Goal: Feedback & Contribution: Contribute content

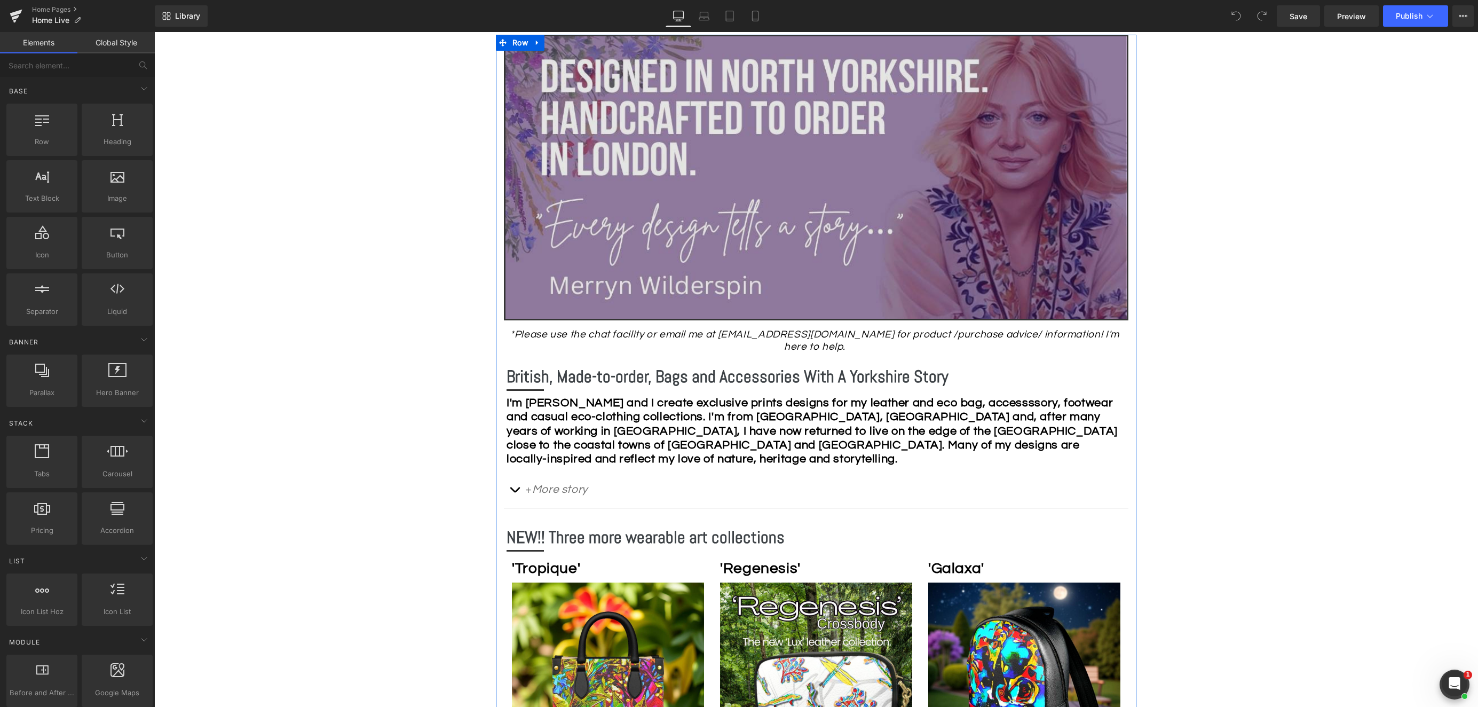
scroll to position [250, 0]
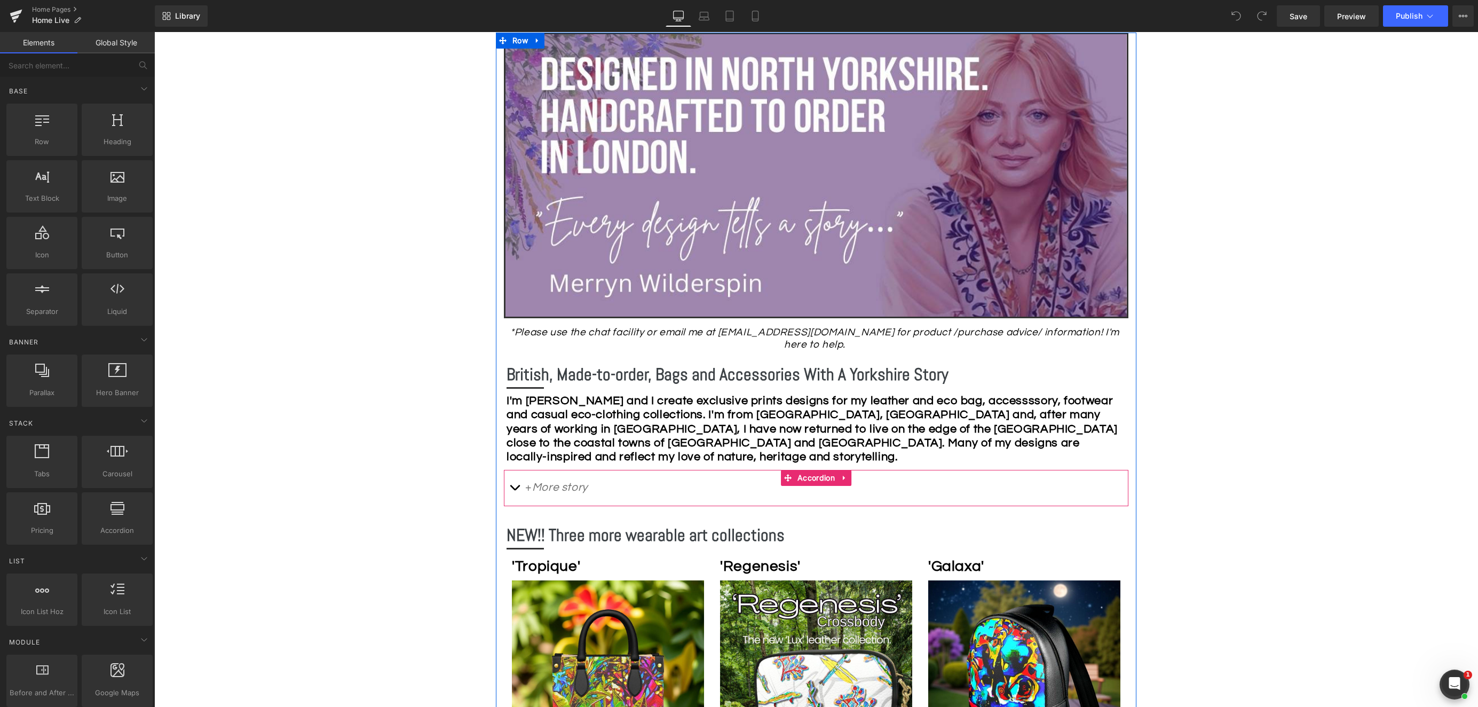
click at [515, 474] on button "button" at bounding box center [514, 488] width 21 height 36
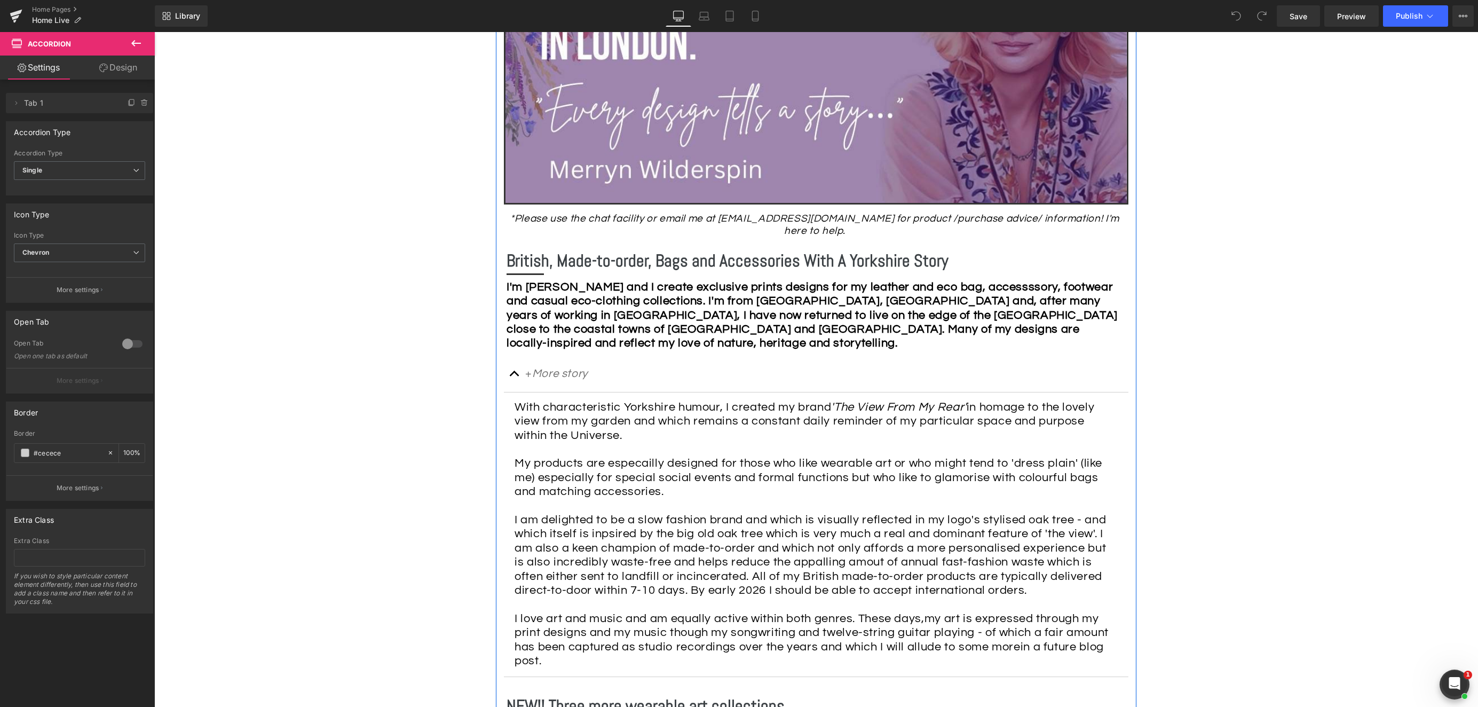
scroll to position [415, 0]
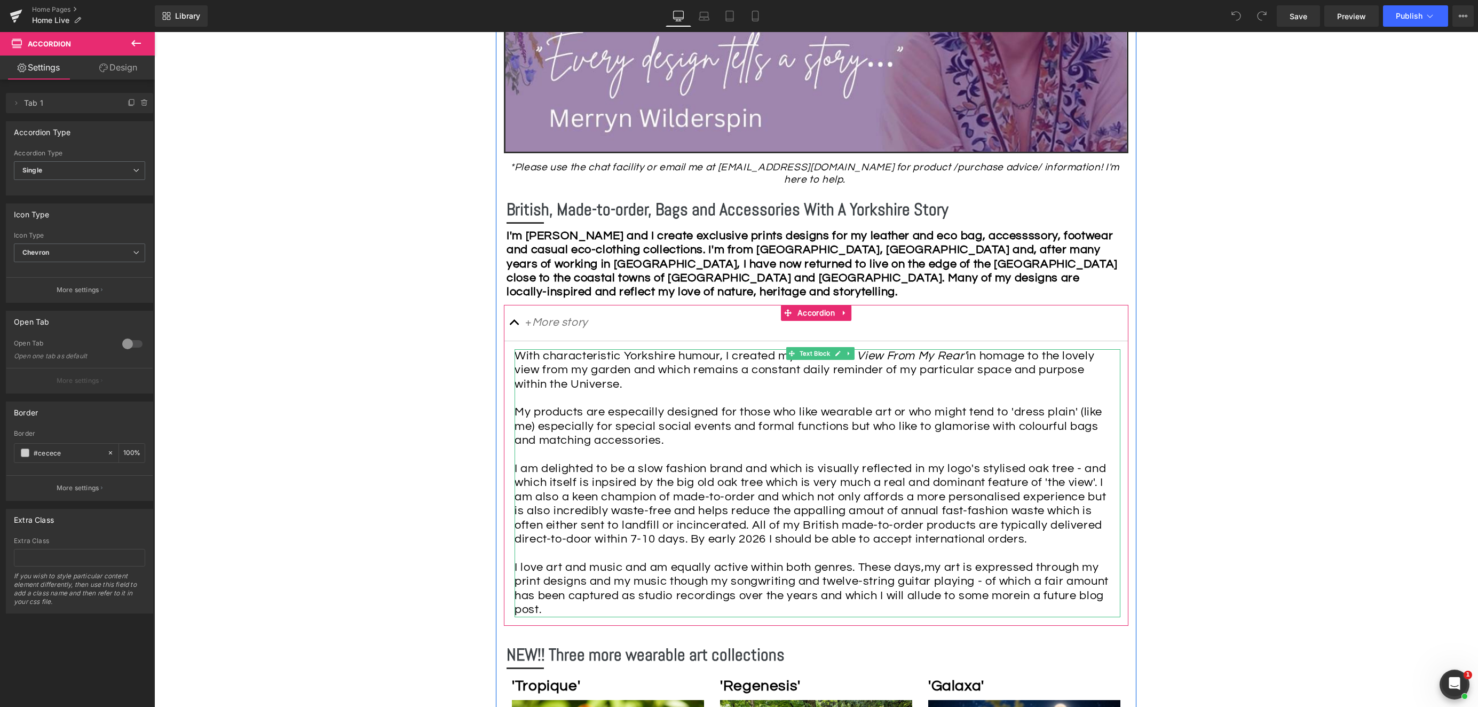
drag, startPoint x: 639, startPoint y: 403, endPoint x: 671, endPoint y: 402, distance: 32.6
click at [639, 406] on span "My products are especailly designed for those who like wearable art or who migh…" at bounding box center [809, 426] width 588 height 41
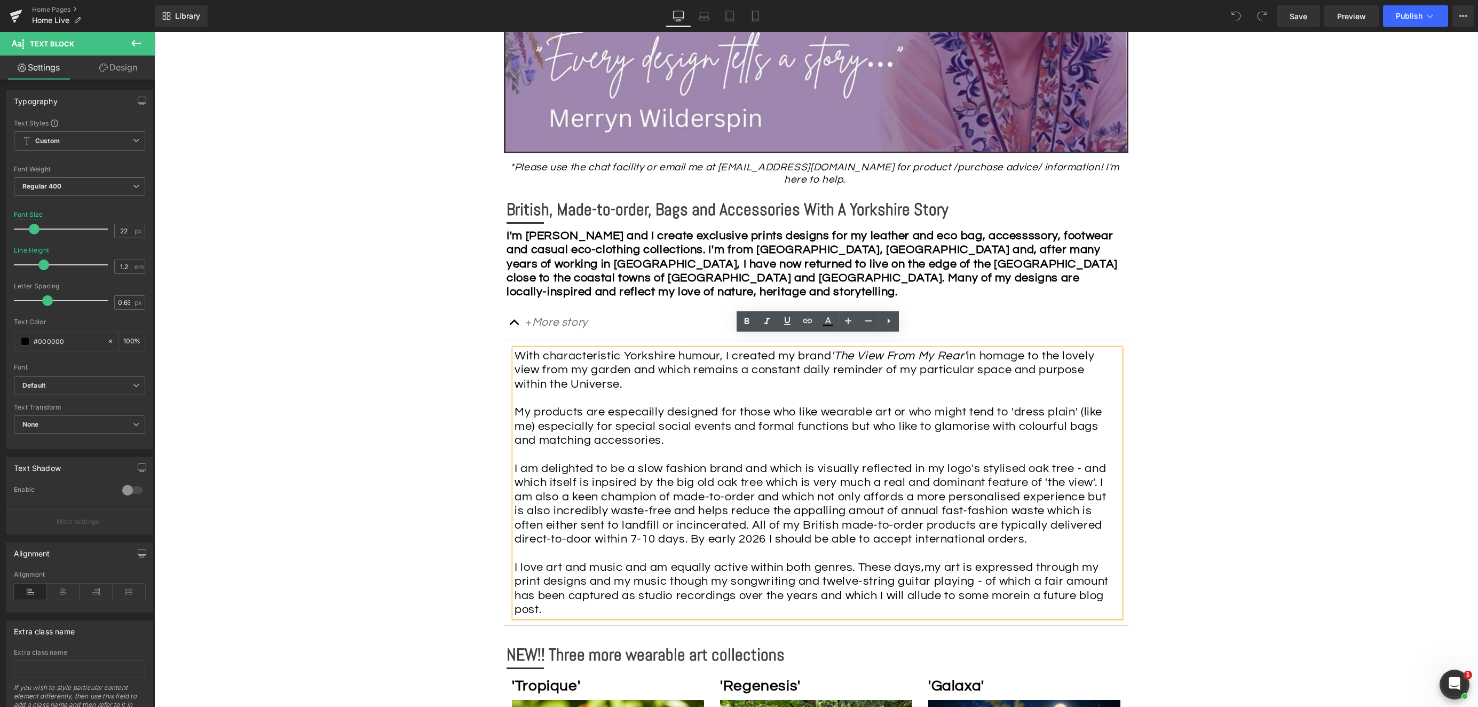
drag, startPoint x: 641, startPoint y: 399, endPoint x: 730, endPoint y: 404, distance: 89.3
click at [640, 406] on span "My products are especailly designed for those who like wearable art or who migh…" at bounding box center [809, 426] width 588 height 41
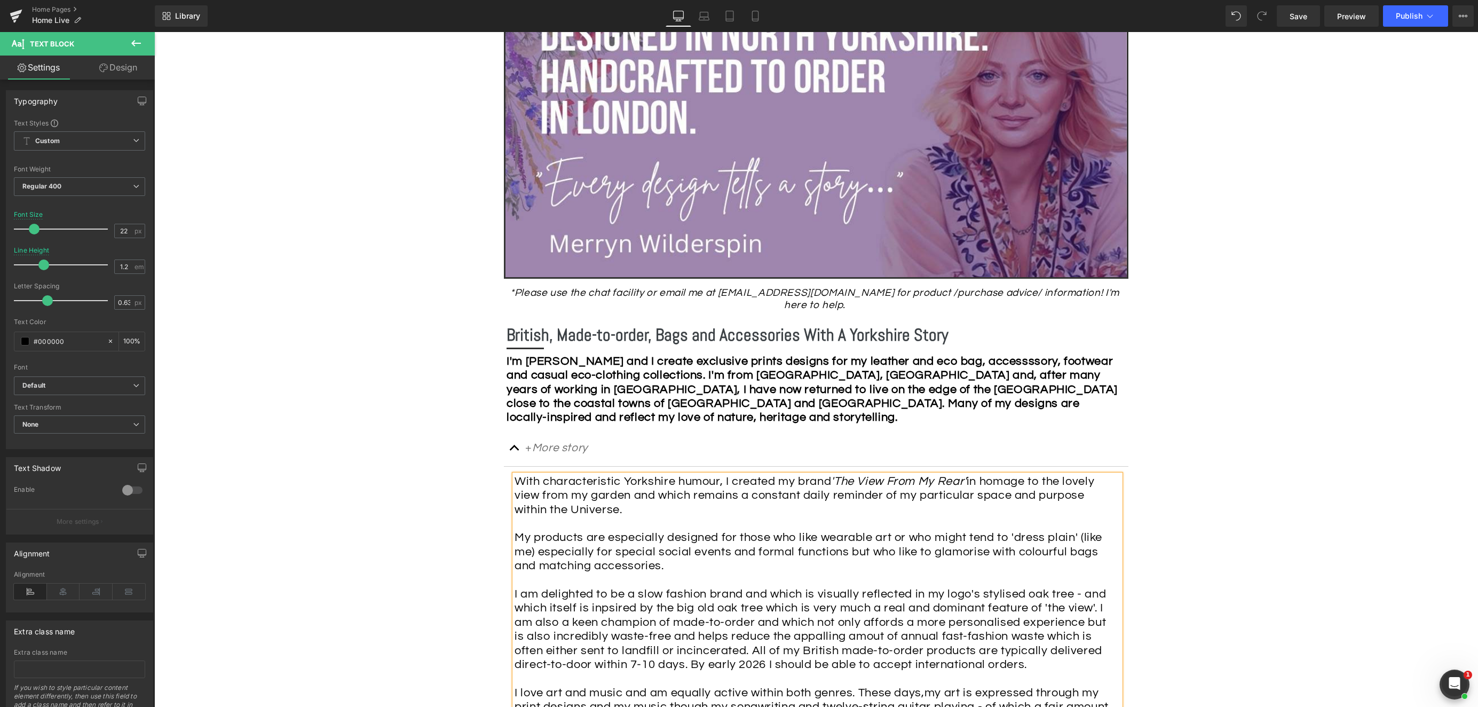
scroll to position [295, 0]
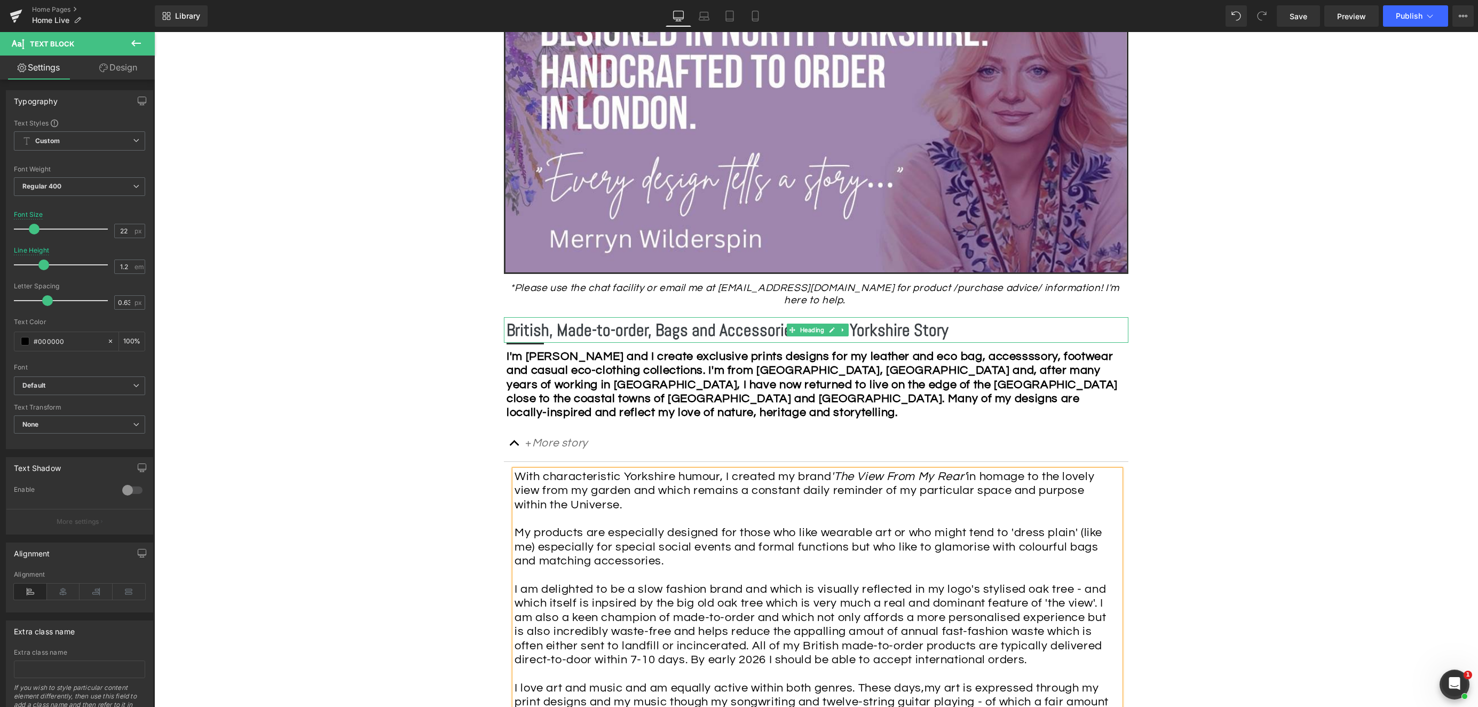
click at [936, 319] on b "British, Made-to-order, Bags and Accessories With A Yorkshire Story" at bounding box center [728, 329] width 442 height 21
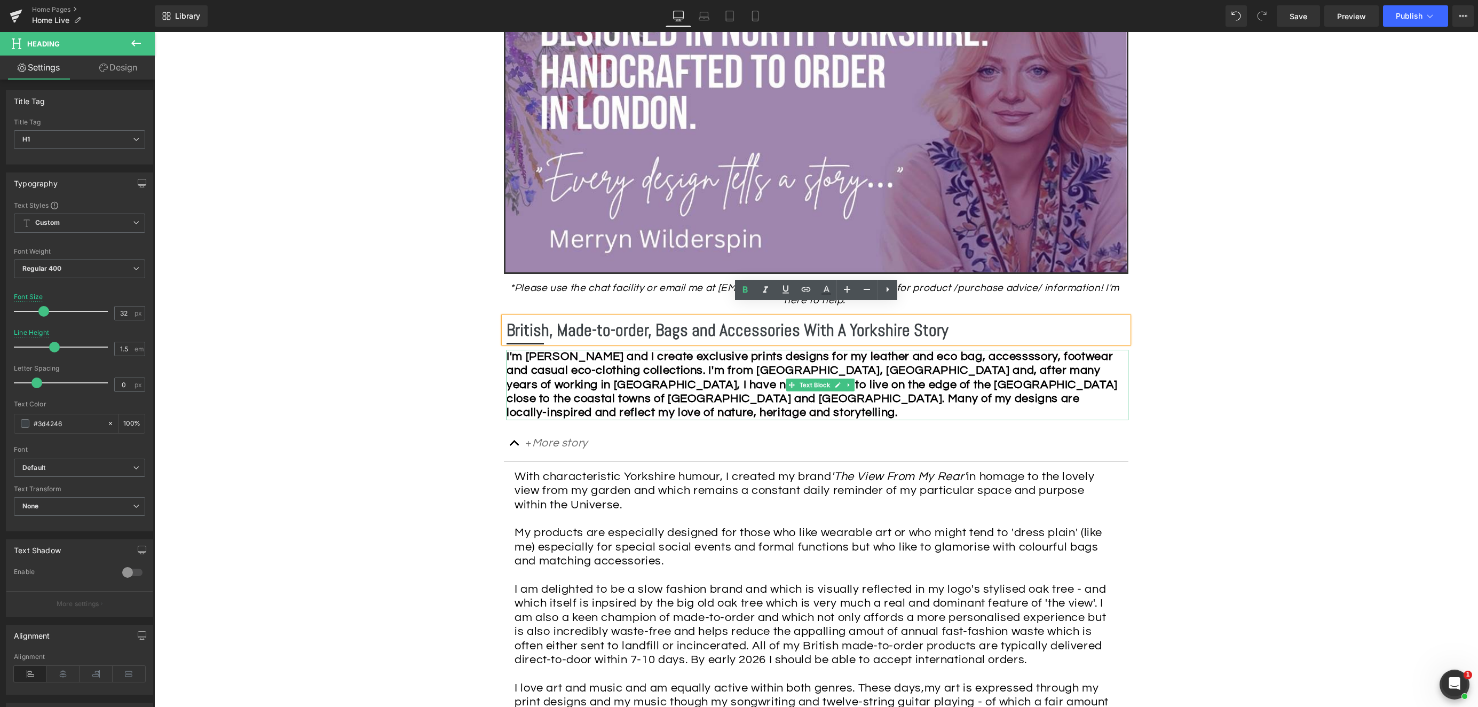
drag, startPoint x: 900, startPoint y: 344, endPoint x: 907, endPoint y: 343, distance: 7.0
click at [900, 350] on strong "I'm [PERSON_NAME] and I create exclusive prints designs for my leather and eco …" at bounding box center [812, 384] width 611 height 69
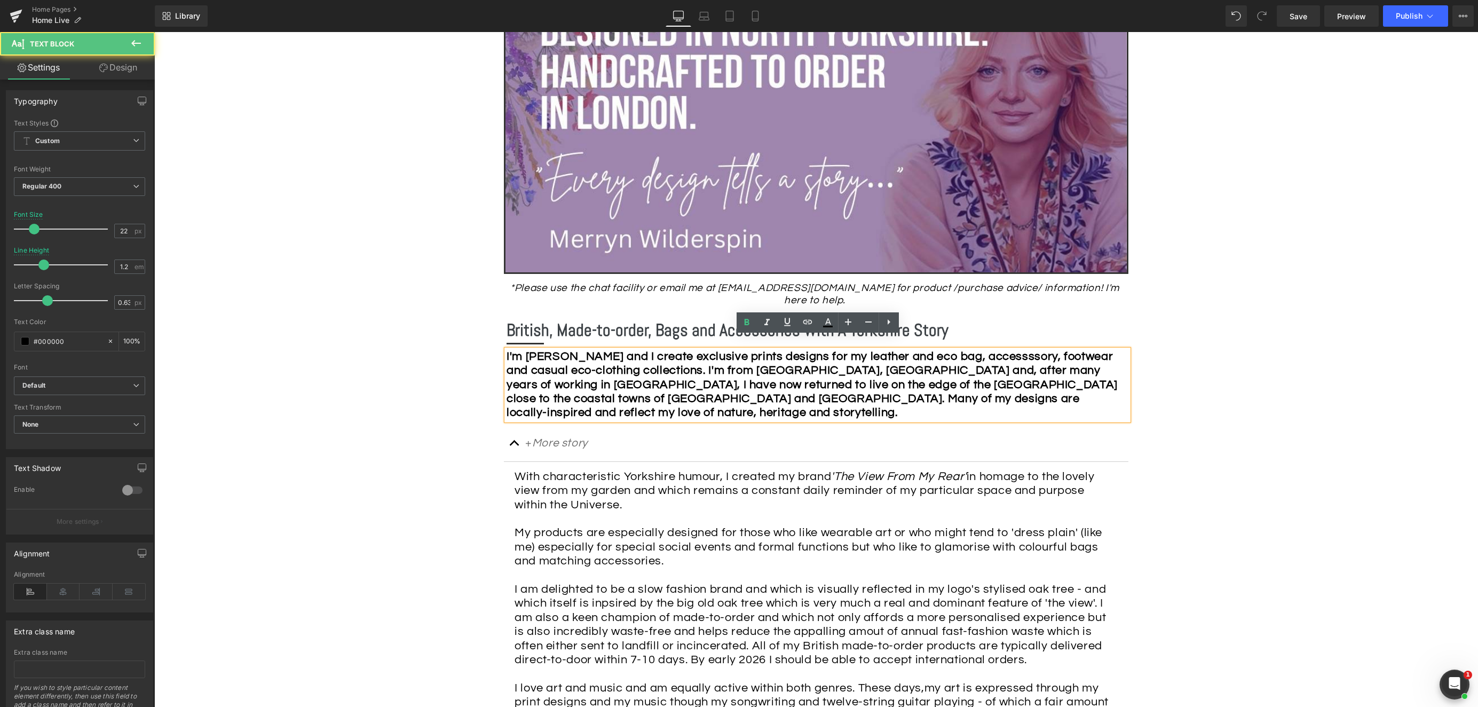
click at [903, 350] on strong "I'm [PERSON_NAME] and I create exclusive prints designs for my leather and eco …" at bounding box center [812, 384] width 611 height 69
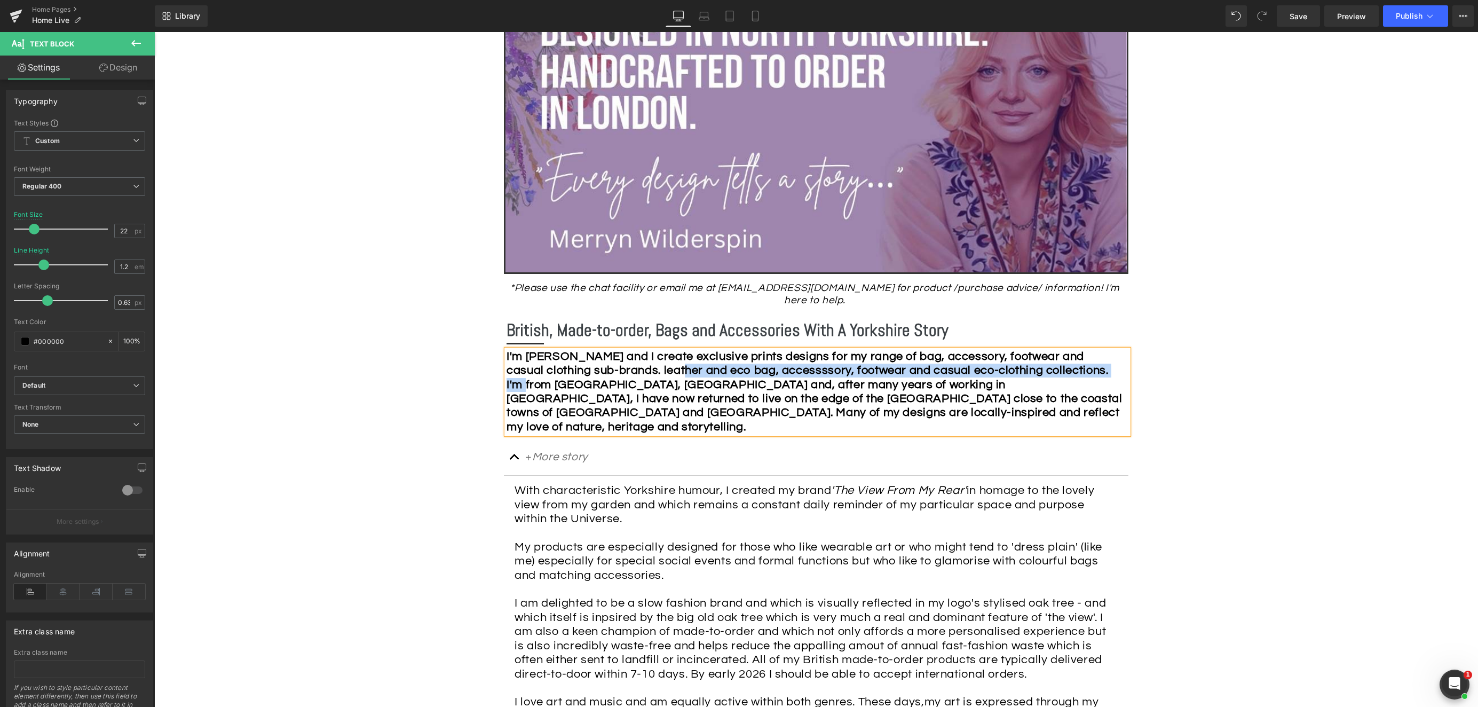
drag, startPoint x: 699, startPoint y: 359, endPoint x: 584, endPoint y: 370, distance: 115.8
click at [578, 372] on strong "I'm [PERSON_NAME] and I create exclusive prints designs for my range of bag, ac…" at bounding box center [815, 391] width 616 height 83
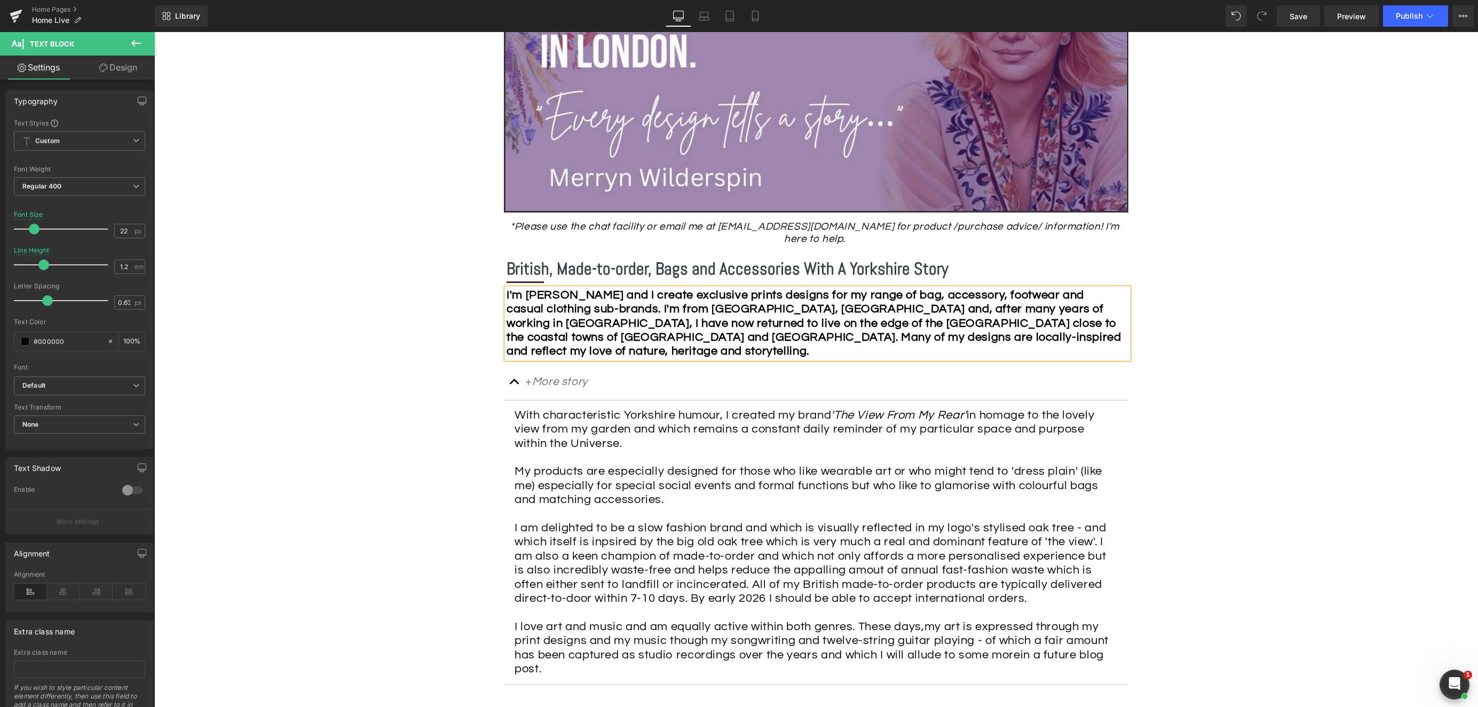
scroll to position [367, 0]
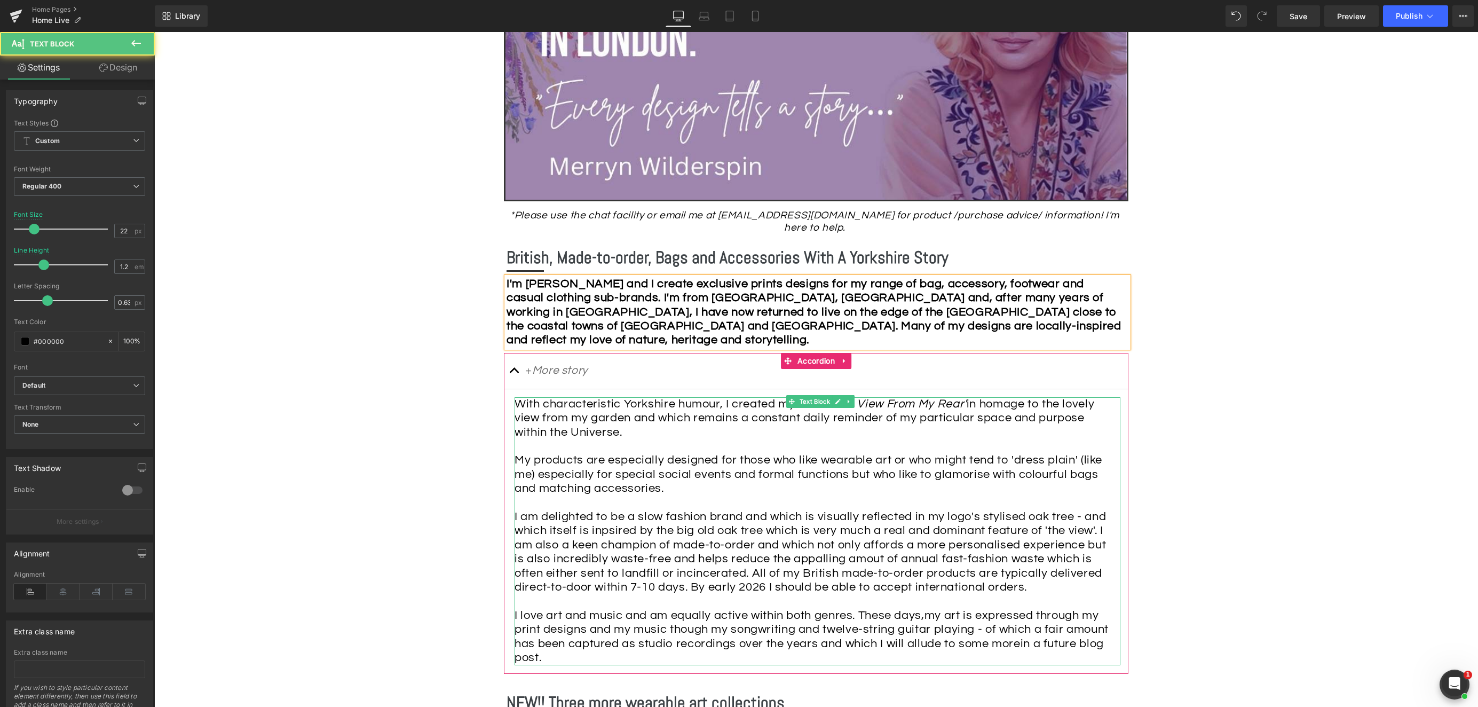
click at [648, 421] on div "With characteristic Yorkshire humour, I created my brand 'The View From My Rear…" at bounding box center [815, 531] width 600 height 268
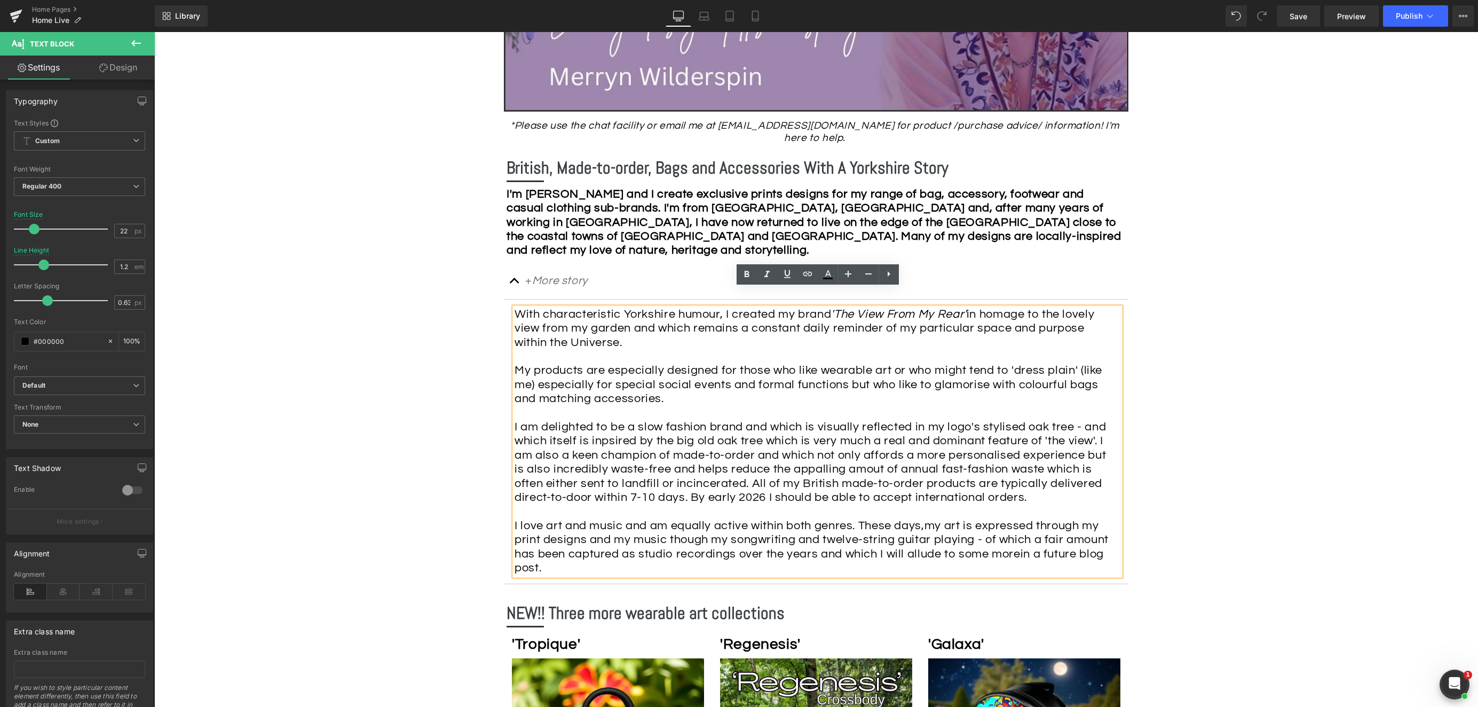
scroll to position [471, 0]
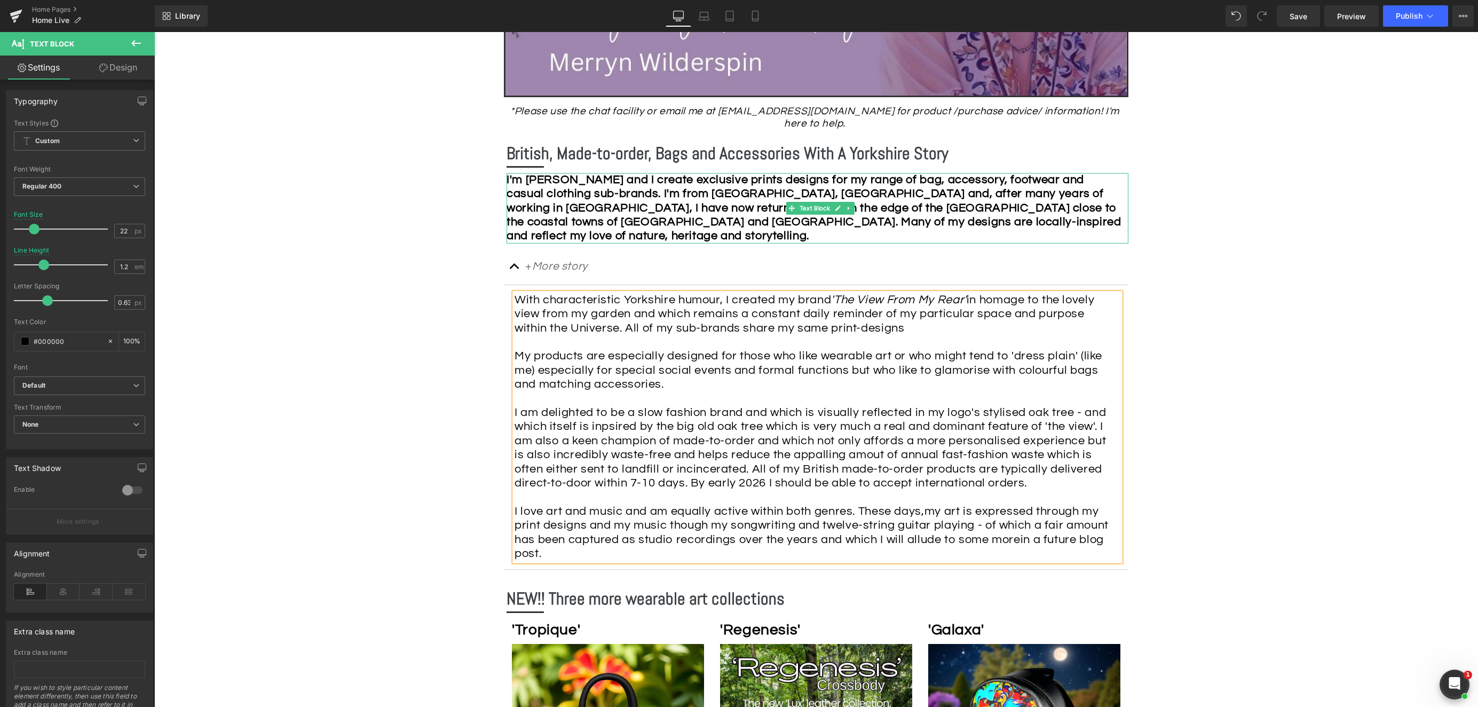
click at [811, 173] on strong "I'm [PERSON_NAME] and I create exclusive prints designs for my range of bag, ac…" at bounding box center [814, 207] width 615 height 69
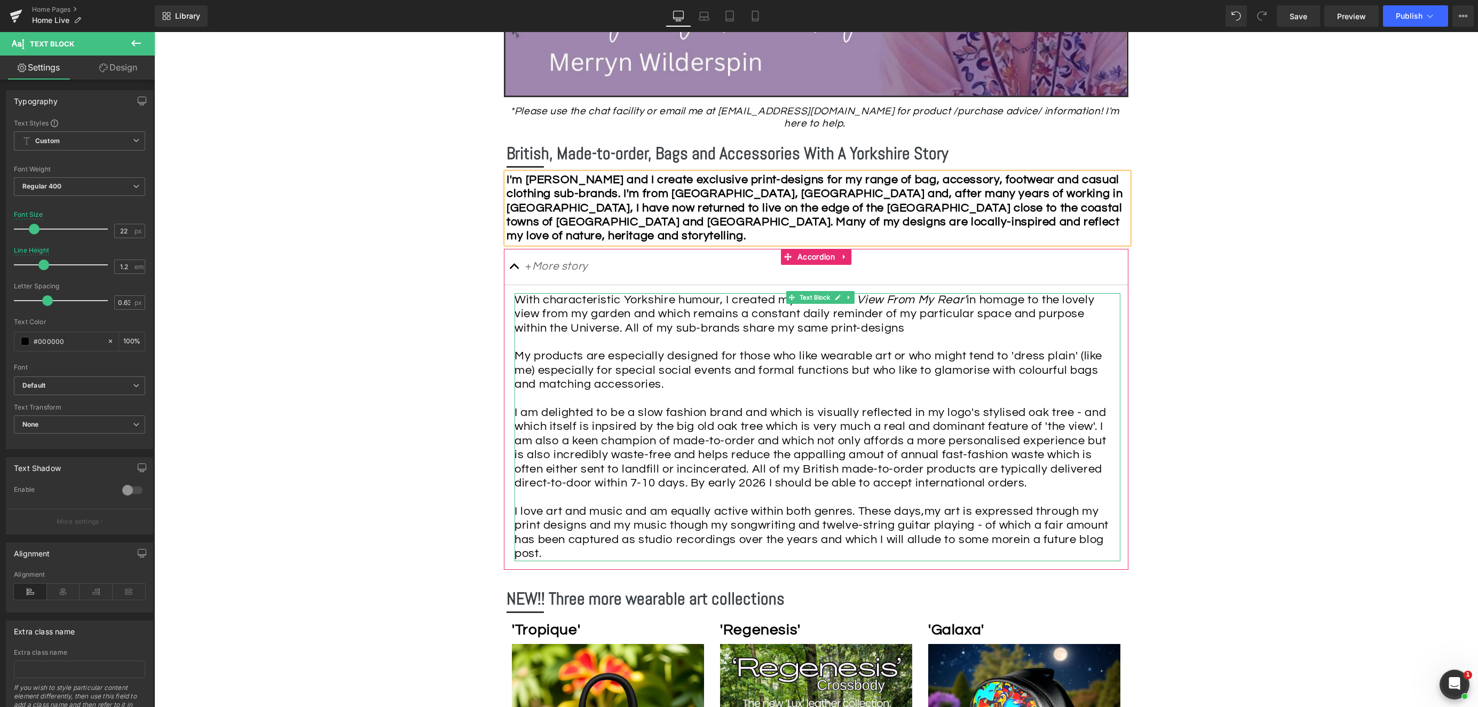
click at [873, 316] on div "With characteristic Yorkshire humour, I created my brand 'The View From My Rear…" at bounding box center [815, 427] width 600 height 268
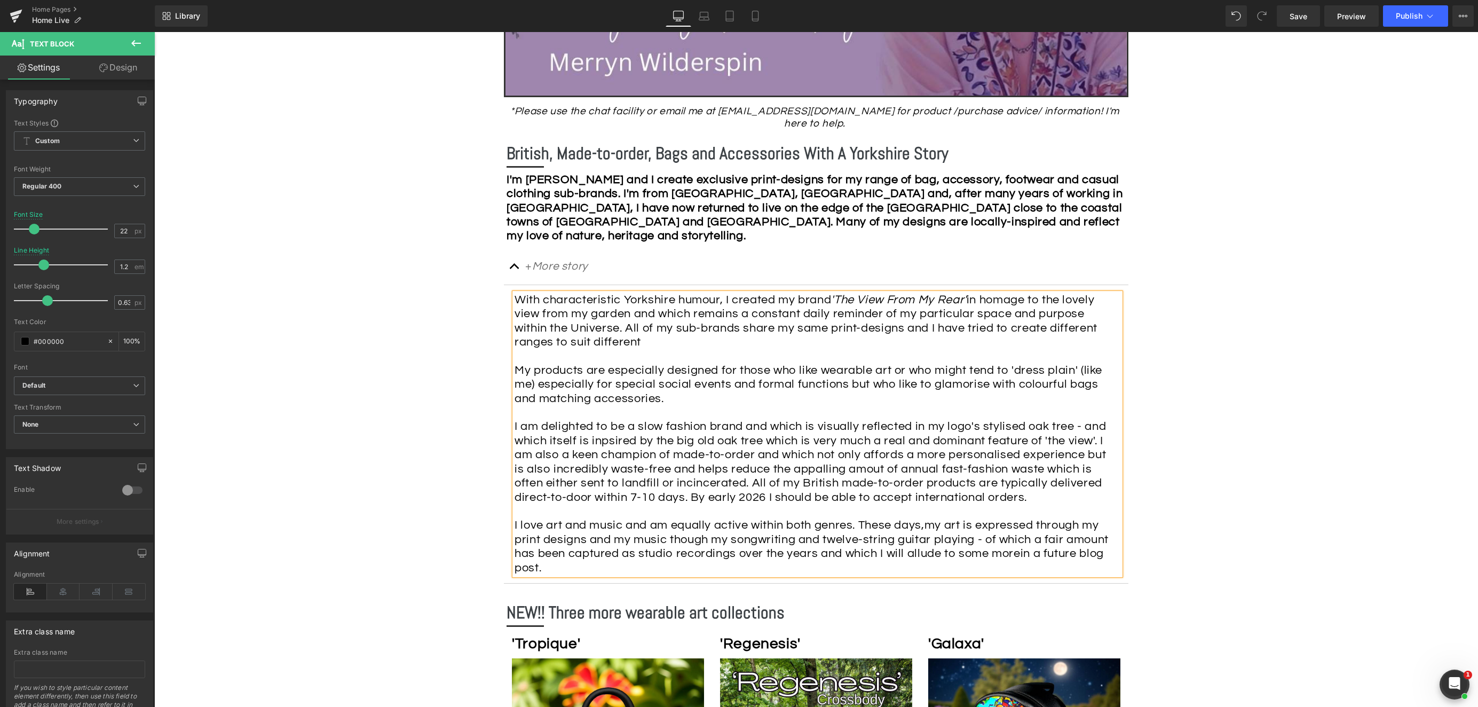
drag, startPoint x: 1062, startPoint y: 318, endPoint x: 1079, endPoint y: 316, distance: 17.2
click at [1062, 318] on span "in homage to the lovely view from my garden and which remains a constant daily …" at bounding box center [806, 321] width 583 height 54
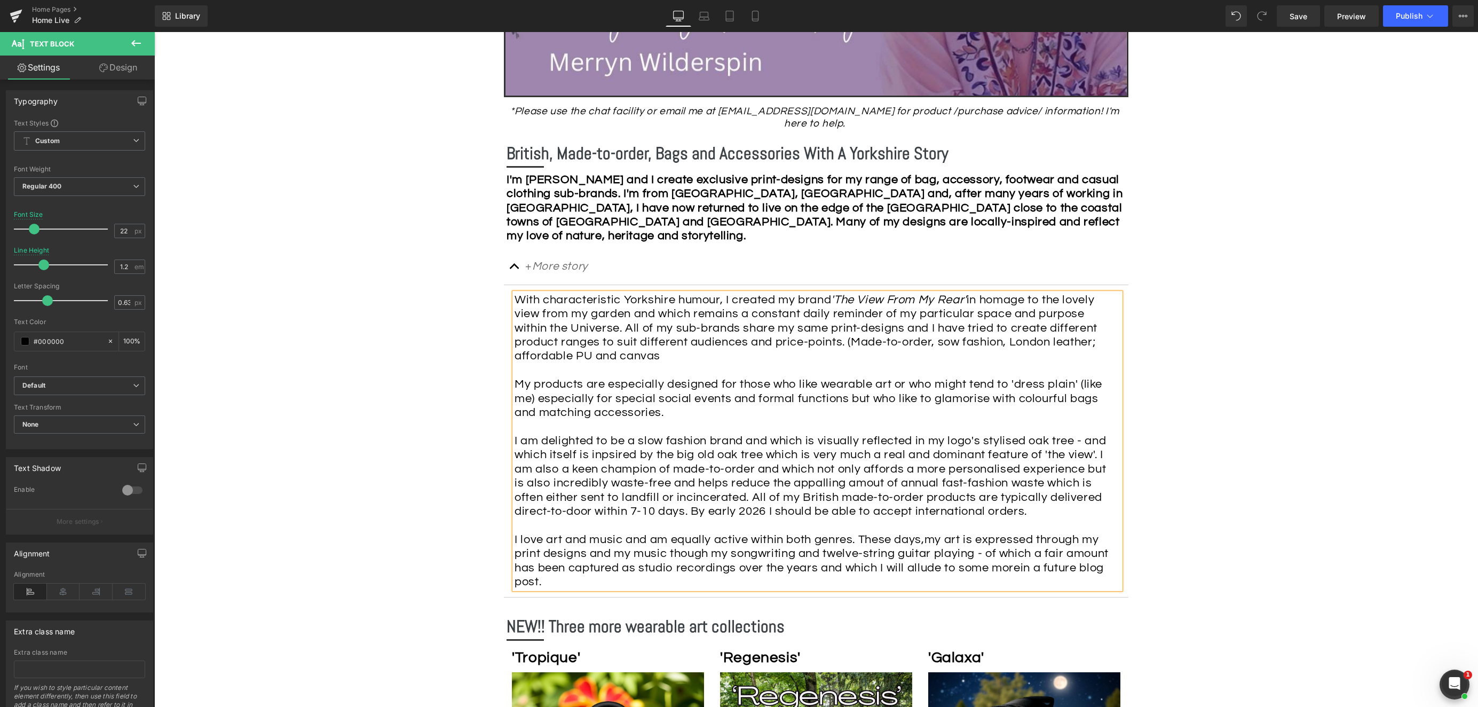
drag, startPoint x: 1051, startPoint y: 330, endPoint x: 1057, endPoint y: 330, distance: 6.4
click at [1051, 330] on span "in homage to the lovely view from my garden and which remains a constant daily …" at bounding box center [806, 328] width 583 height 69
click at [893, 328] on span "in homage to the lovely view from my garden and which remains a constant daily …" at bounding box center [806, 328] width 583 height 69
click at [722, 345] on div "With characteristic Yorkshire humour, I created my brand 'The View From My Rear…" at bounding box center [815, 441] width 600 height 296
click at [592, 315] on span "in homage to the lovely view from my garden and which remains a constant daily …" at bounding box center [807, 328] width 584 height 69
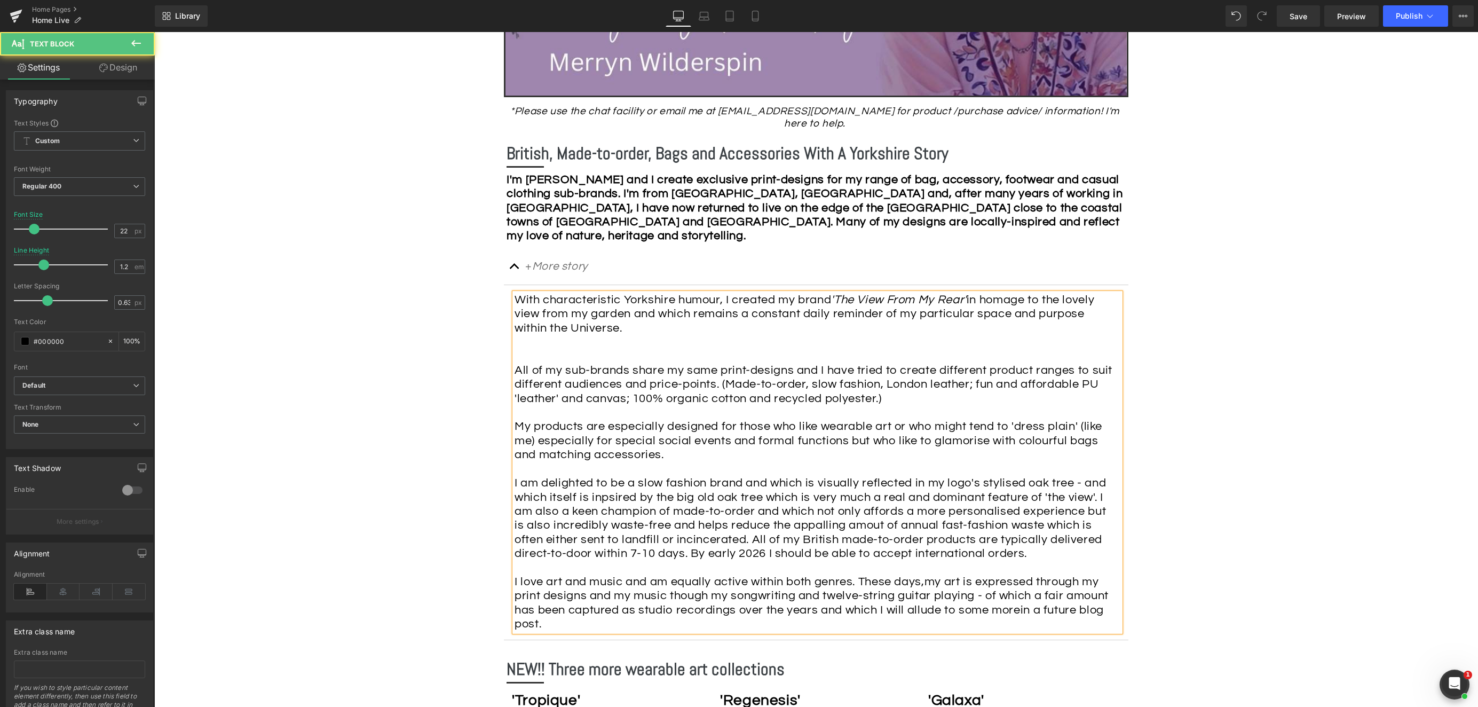
drag, startPoint x: 665, startPoint y: 444, endPoint x: 604, endPoint y: 418, distance: 66.5
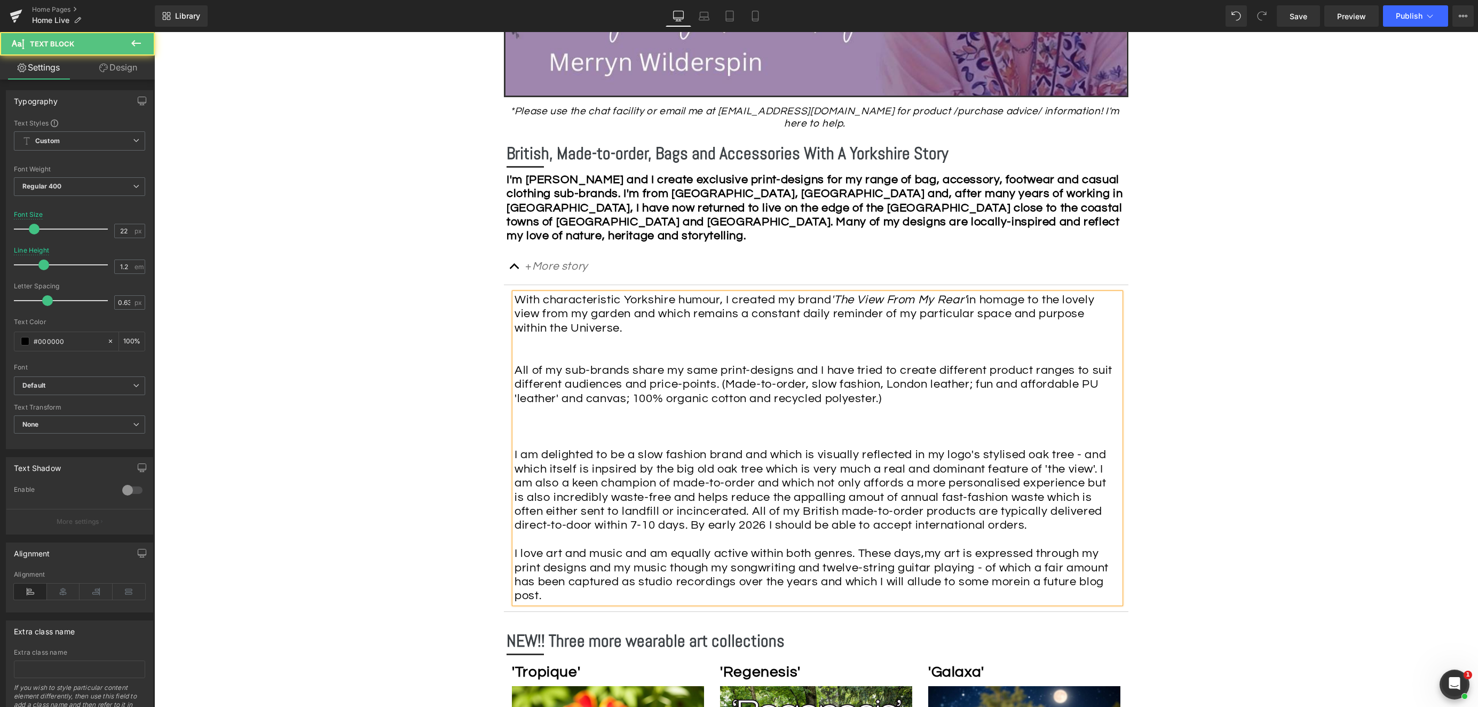
drag, startPoint x: 613, startPoint y: 322, endPoint x: 622, endPoint y: 321, distance: 9.2
click at [613, 322] on div "With characteristic Yorkshire humour, I created my brand 'The View From My Rear…" at bounding box center [815, 448] width 600 height 310
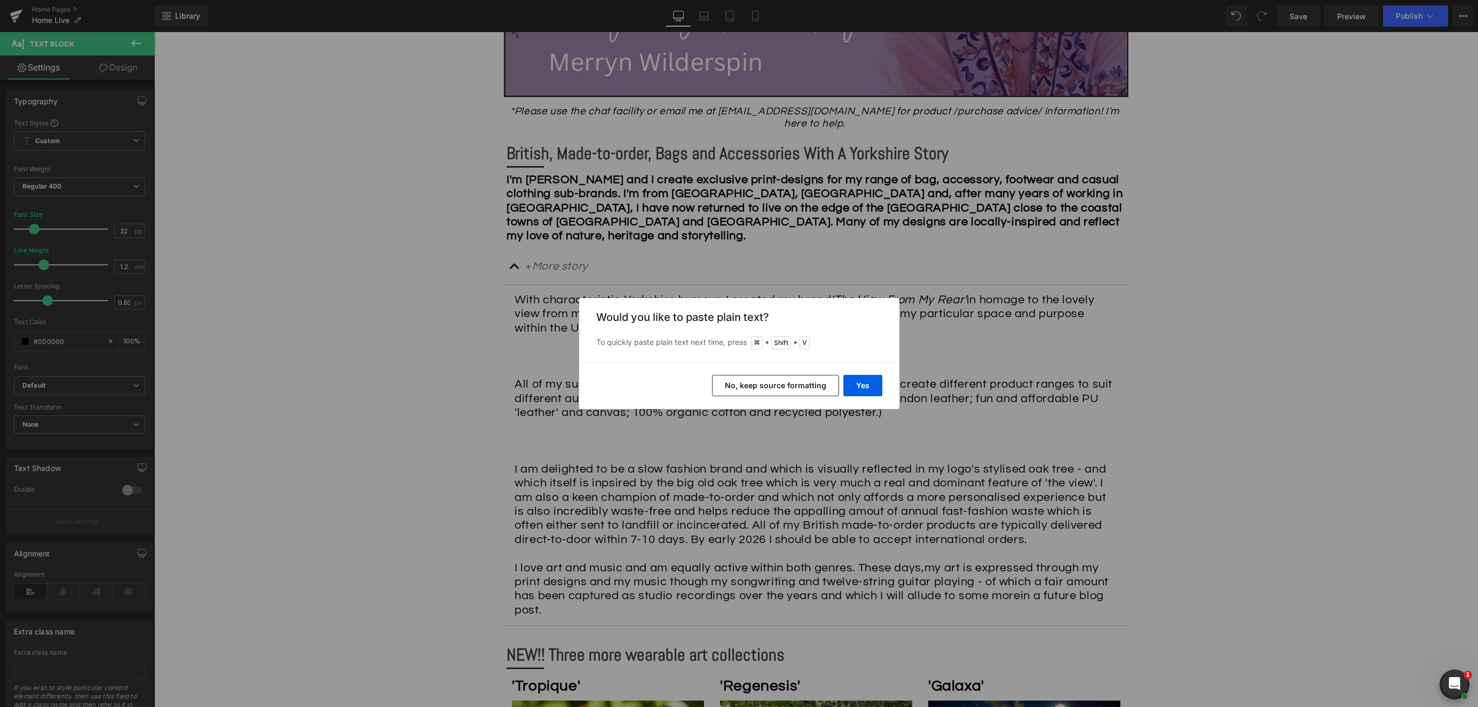
click at [798, 383] on button "No, keep source formatting" at bounding box center [775, 385] width 127 height 21
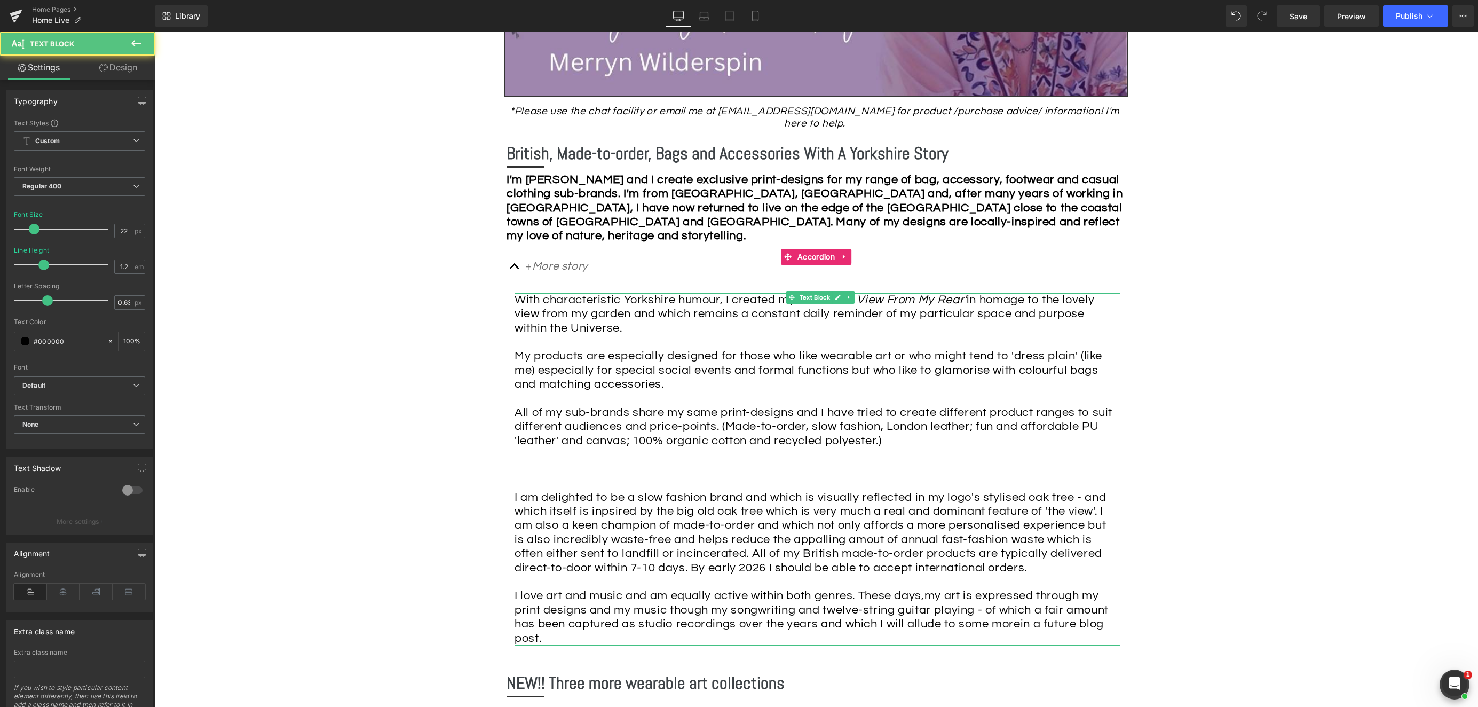
click at [833, 301] on span "in homage to the lovely view from my garden and which remains a constant daily …" at bounding box center [805, 314] width 580 height 41
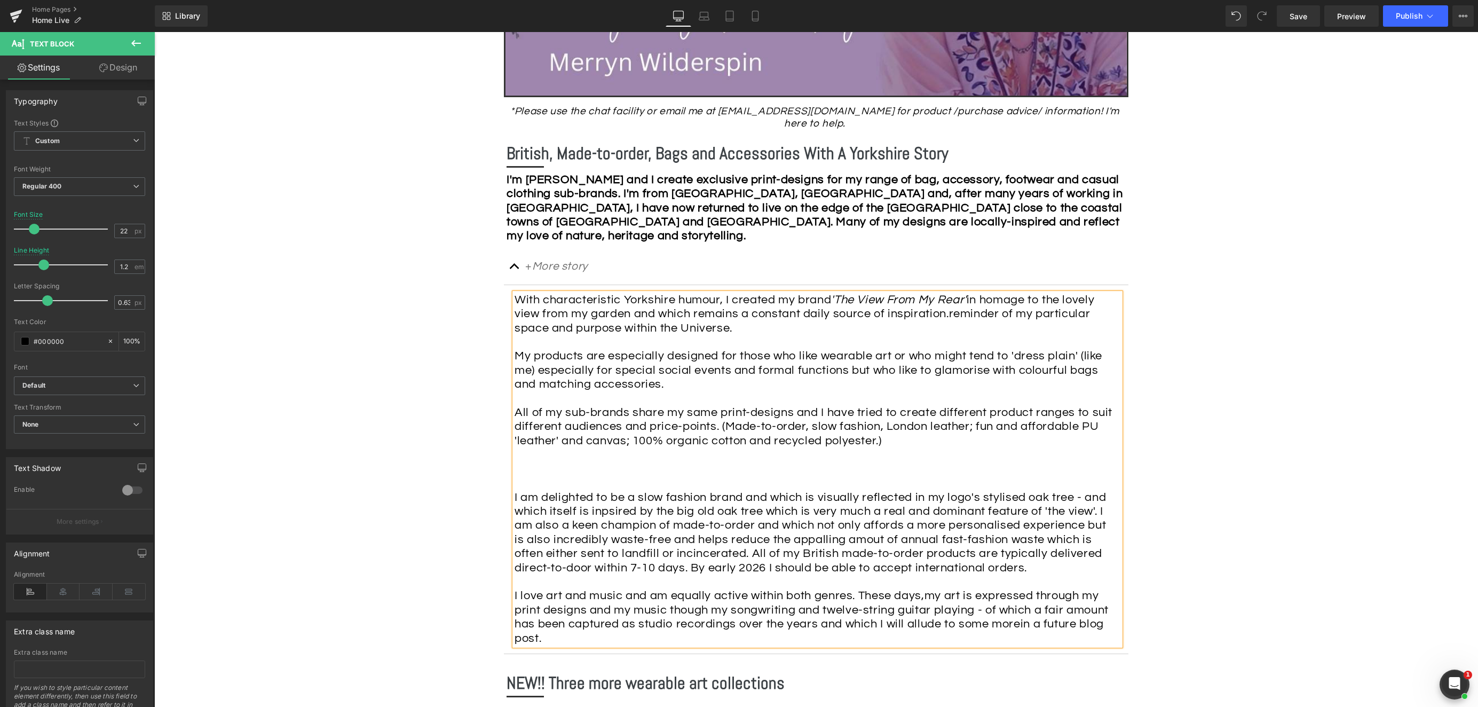
drag, startPoint x: 734, startPoint y: 323, endPoint x: 781, endPoint y: 314, distance: 47.7
click at [734, 323] on div "With characteristic Yorkshire humour, I created my brand 'The View From My Rear…" at bounding box center [815, 469] width 600 height 352
click at [746, 319] on div "With characteristic Yorkshire humour, I created my brand 'The View From My Rear…" at bounding box center [815, 469] width 600 height 352
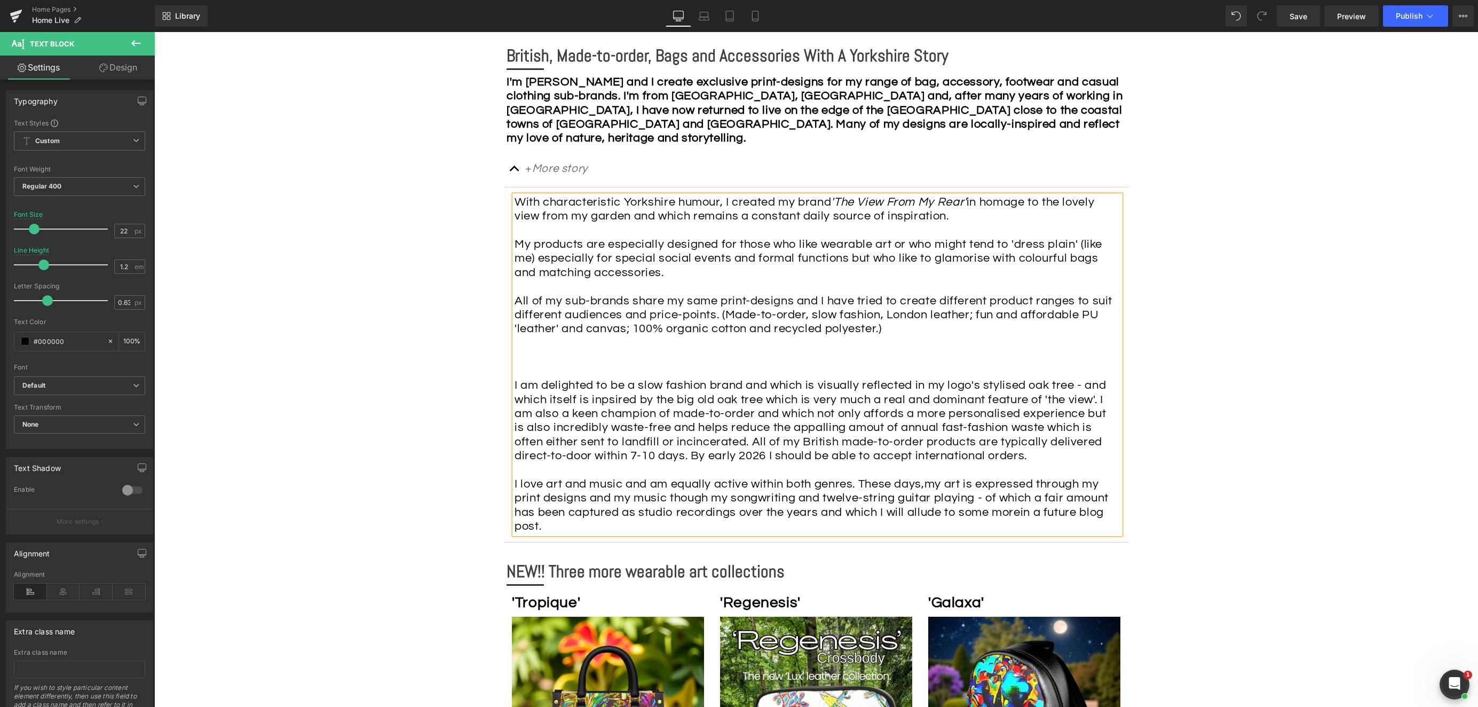
scroll to position [575, 0]
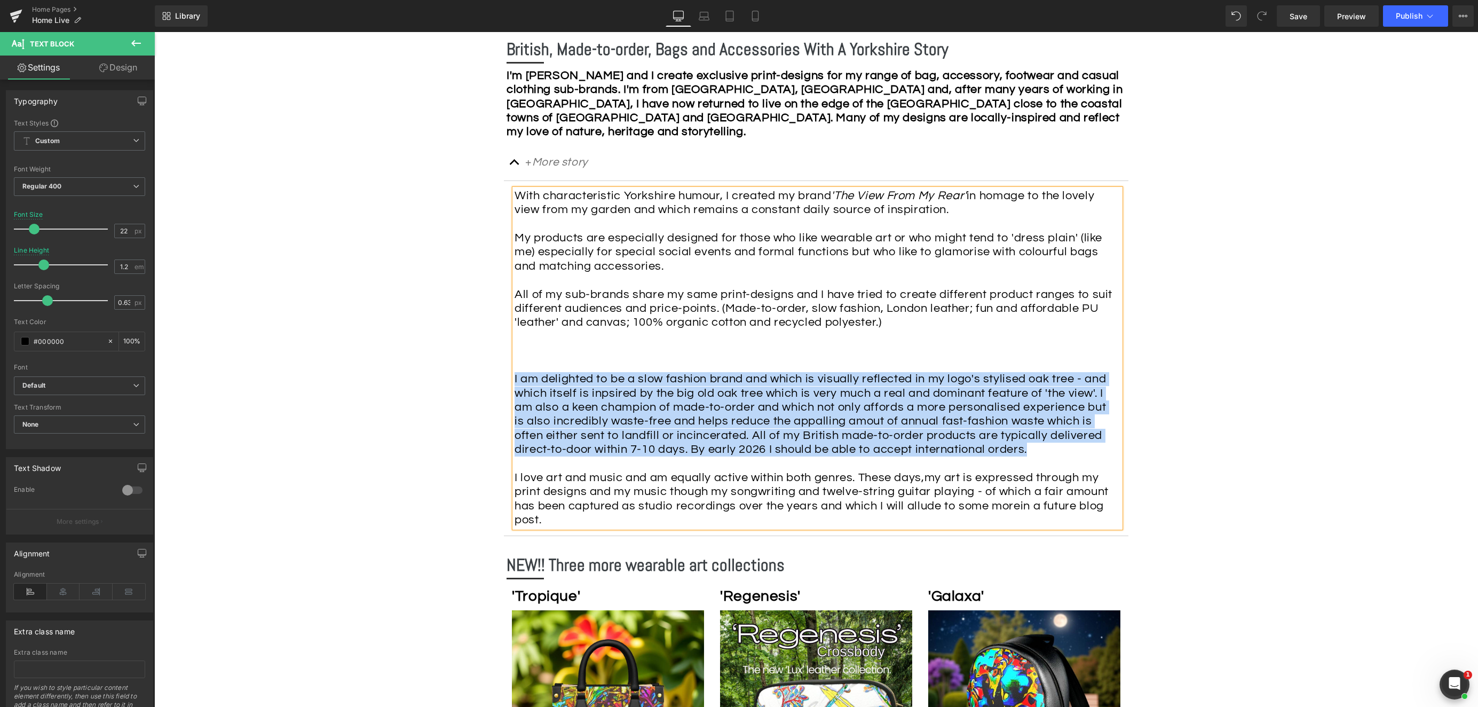
drag, startPoint x: 1029, startPoint y: 437, endPoint x: 522, endPoint y: 362, distance: 512.6
click at [509, 362] on article "With characteristic Yorkshire humour, I created my brand 'The View From My Rear…" at bounding box center [816, 358] width 624 height 355
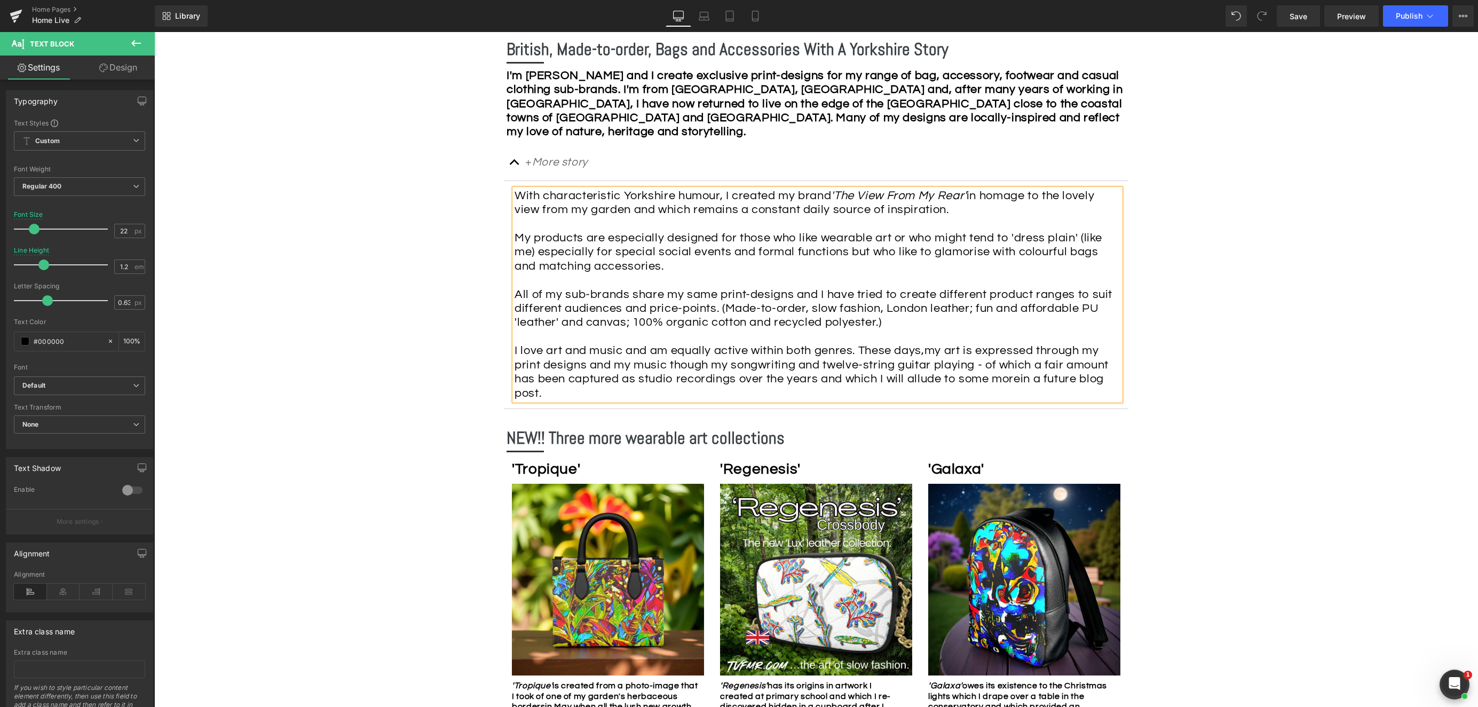
scroll to position [567, 0]
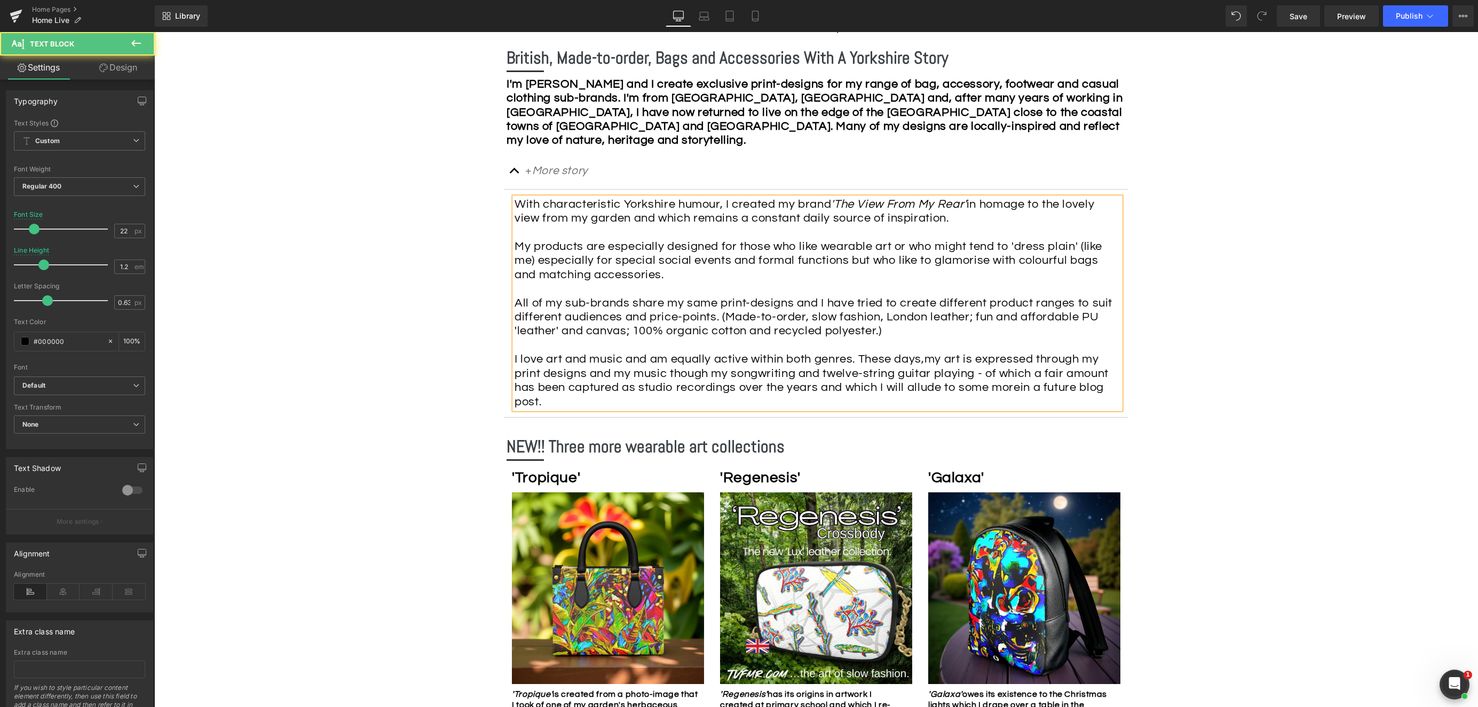
click at [929, 346] on div "With characteristic Yorkshire humour, I created my brand 'The View From My Rear…" at bounding box center [815, 302] width 600 height 211
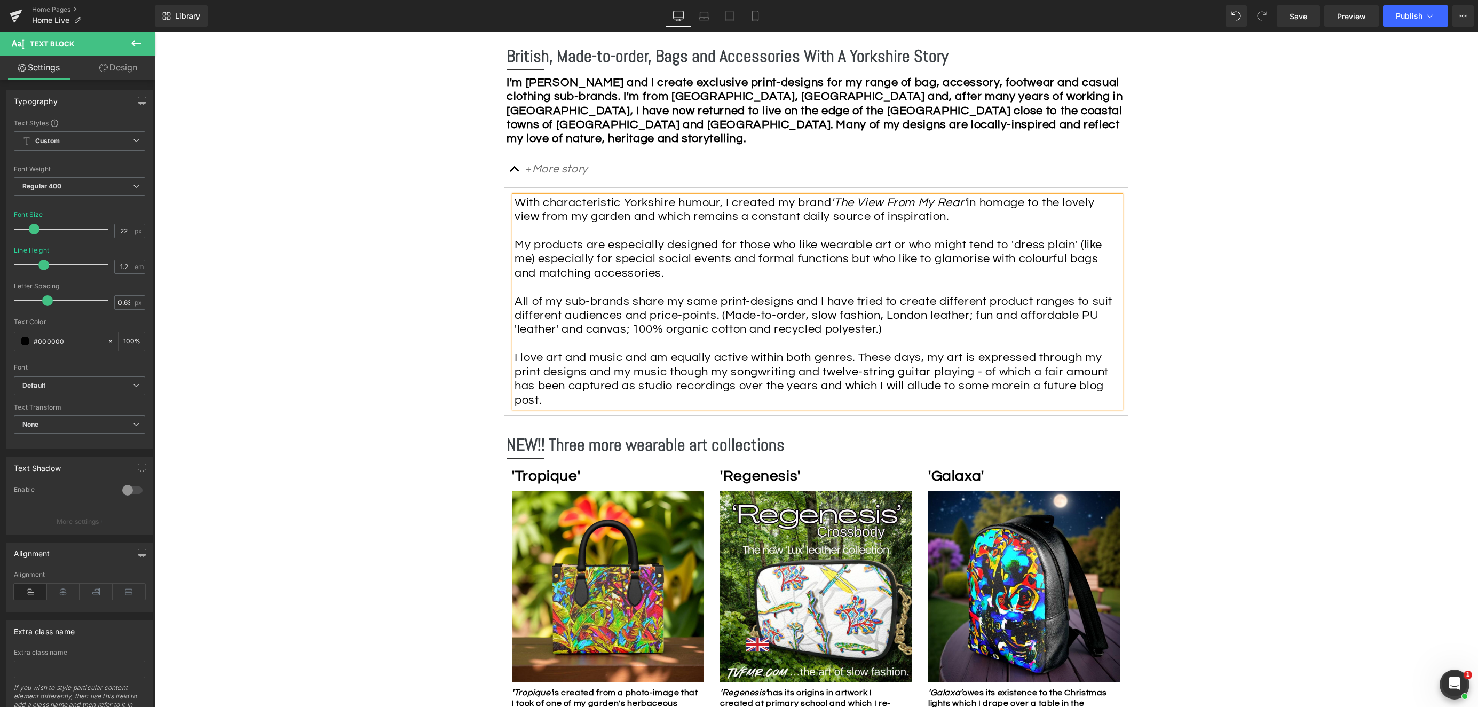
click at [800, 384] on div "With characteristic Yorkshire humour, I created my brand 'The View From My Rear…" at bounding box center [815, 301] width 600 height 211
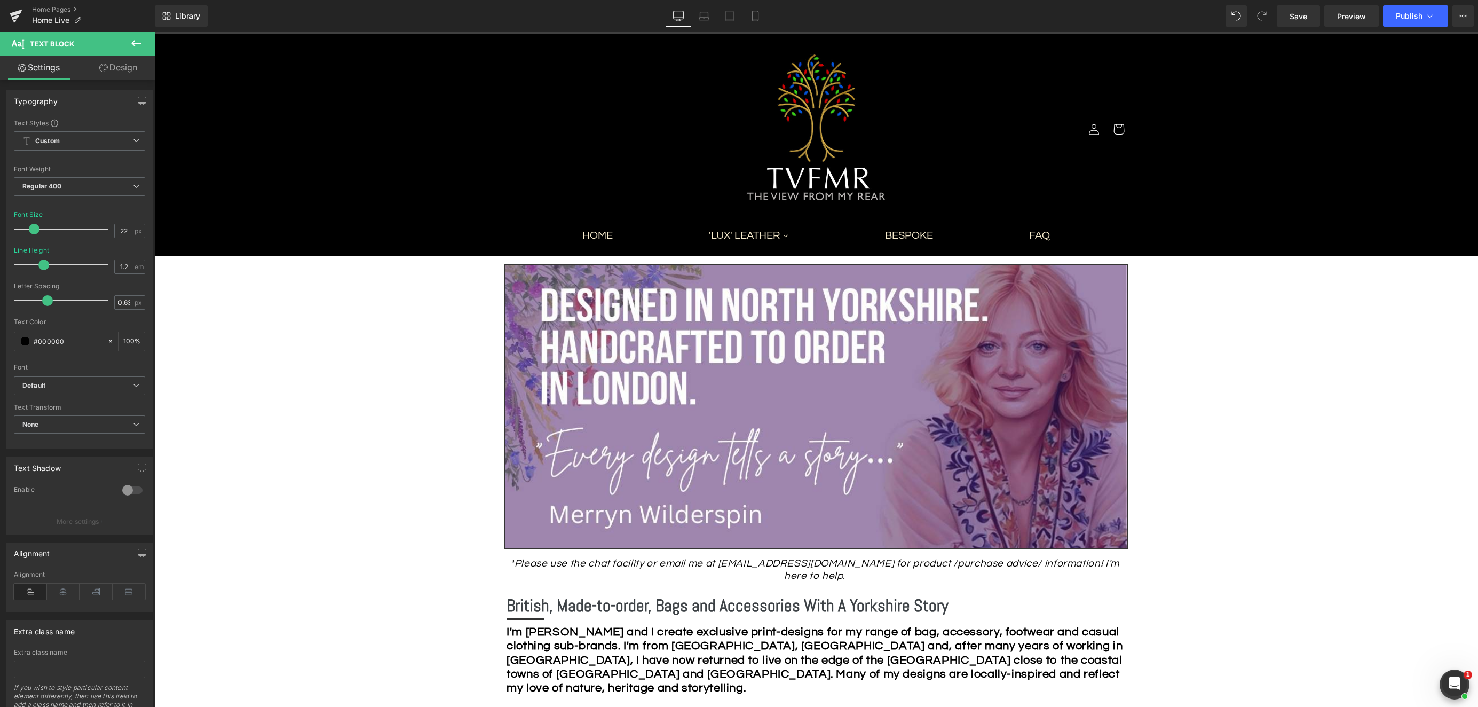
scroll to position [15, 0]
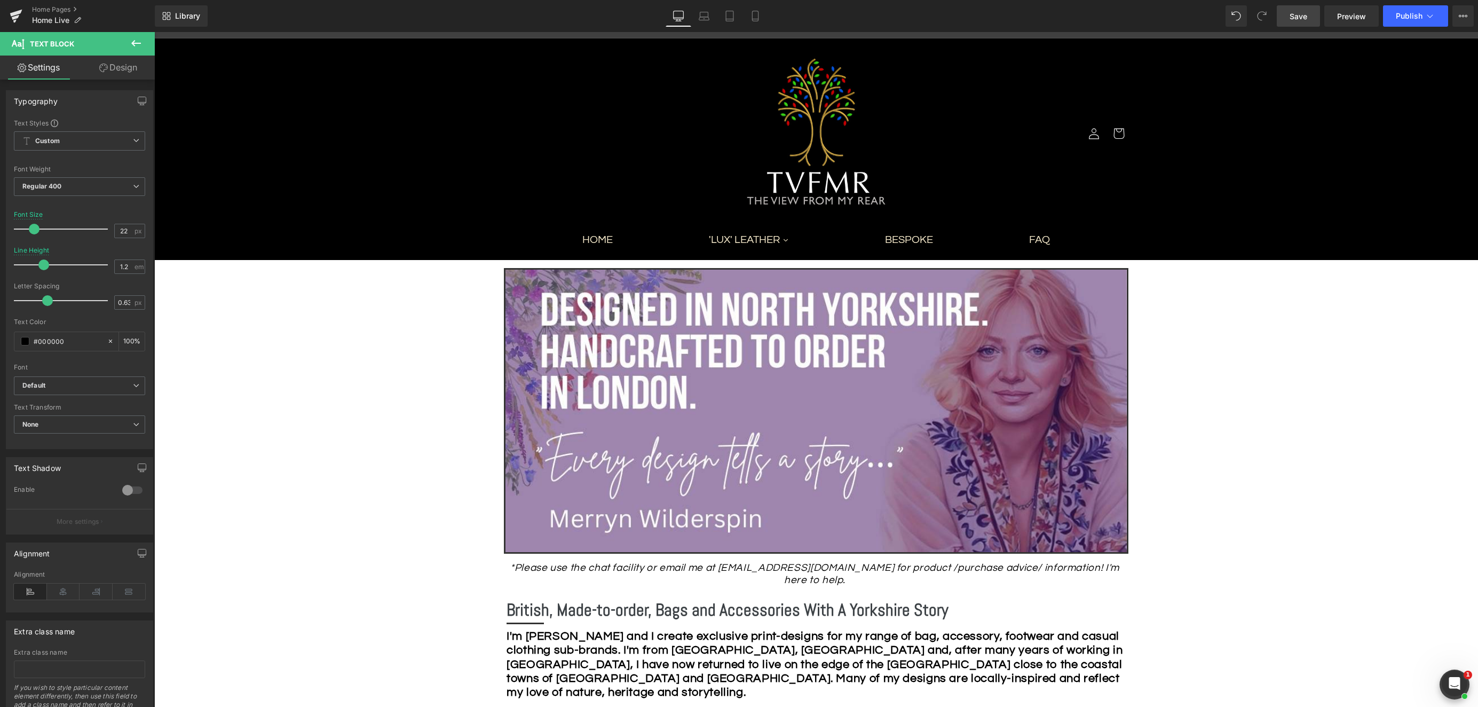
click at [1305, 19] on span "Save" at bounding box center [1299, 16] width 18 height 11
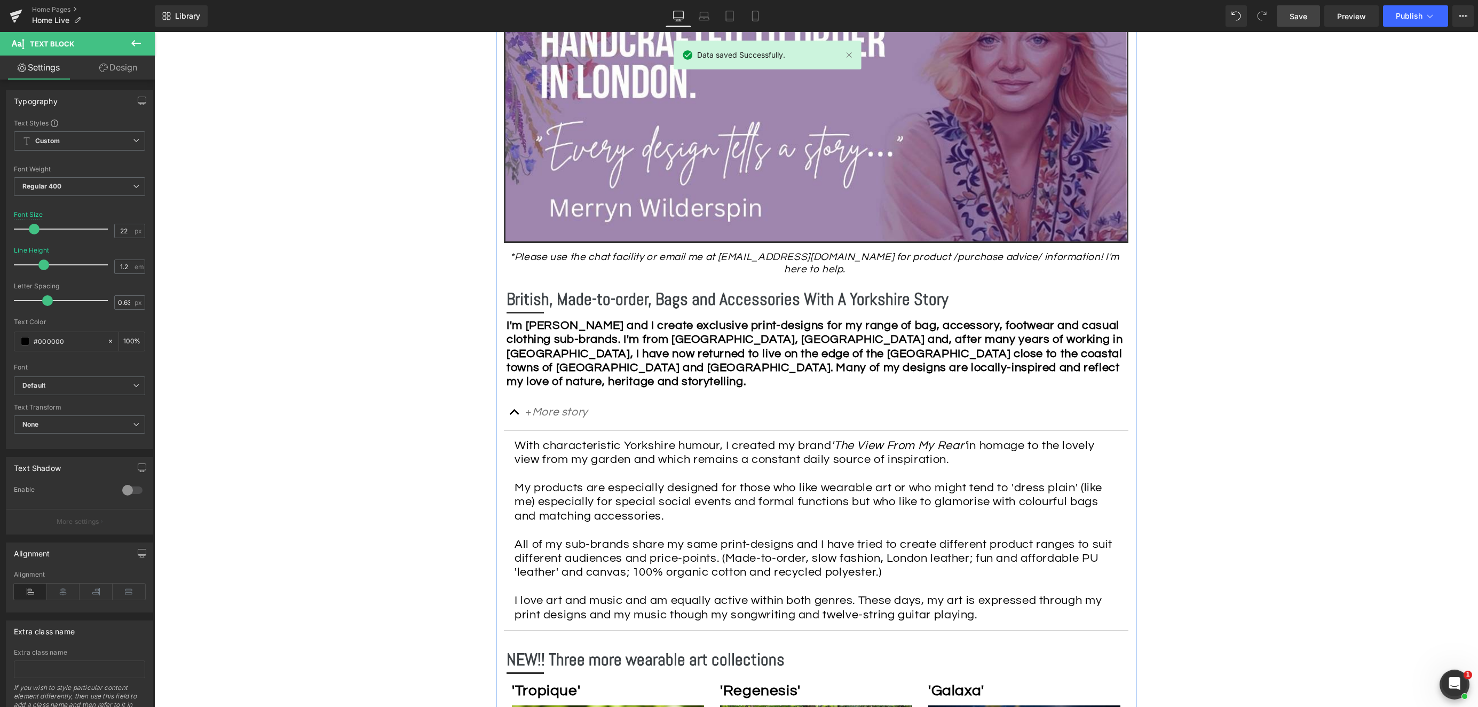
scroll to position [334, 0]
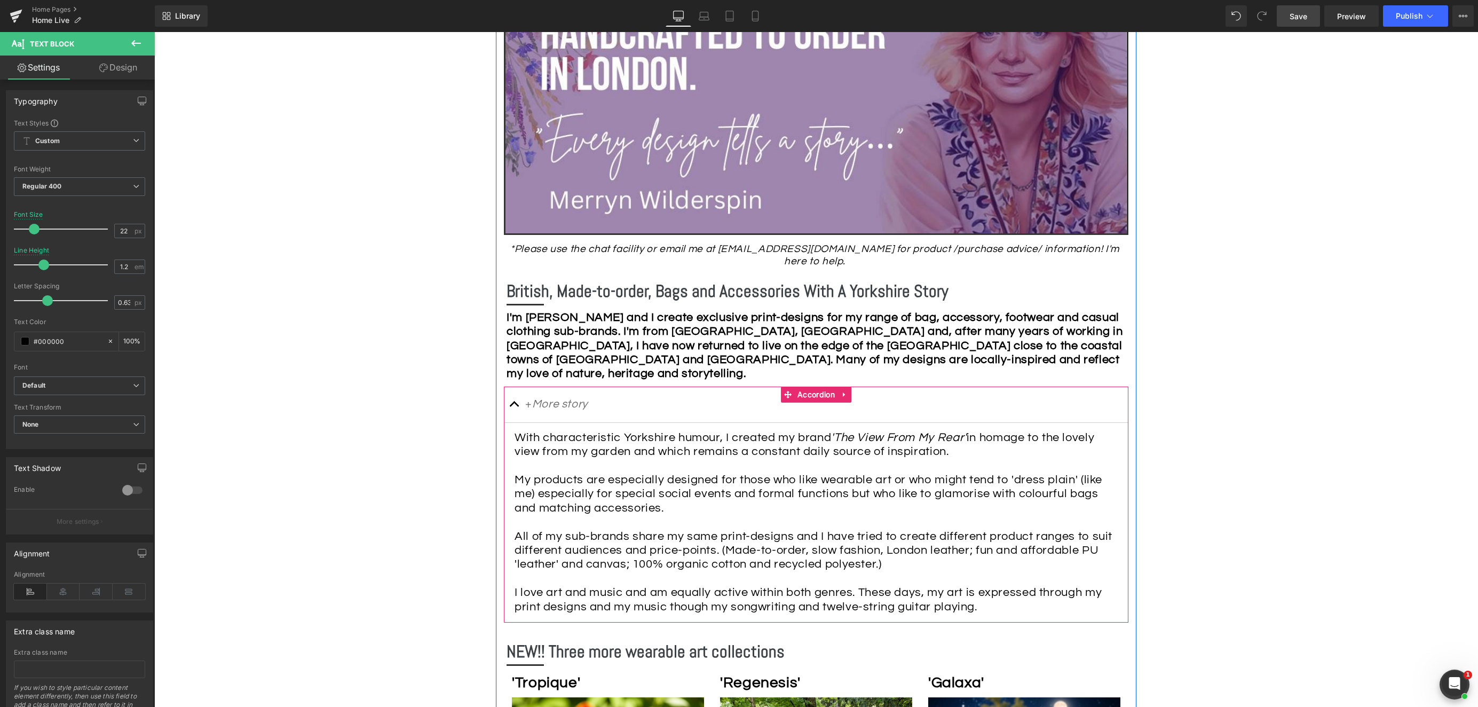
click at [515, 407] on span "button" at bounding box center [515, 407] width 0 height 0
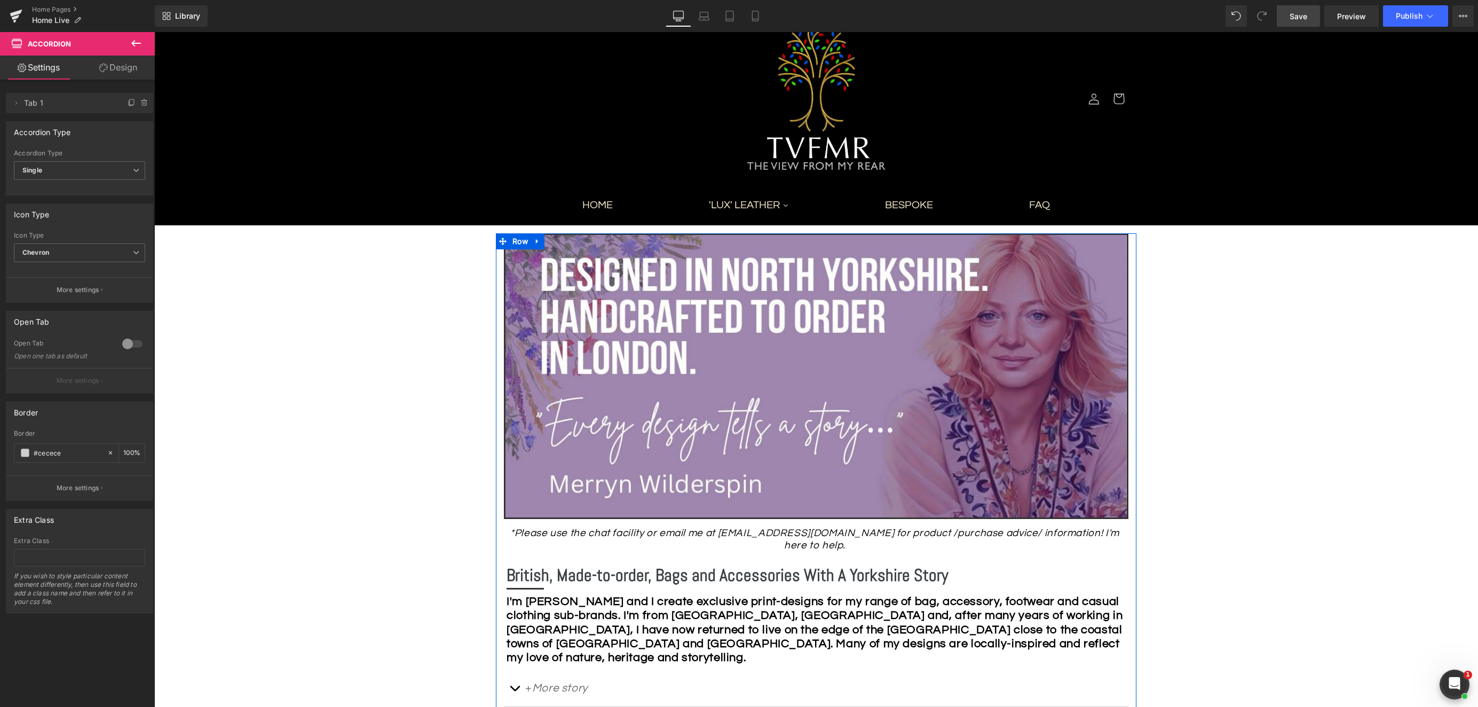
scroll to position [0, 0]
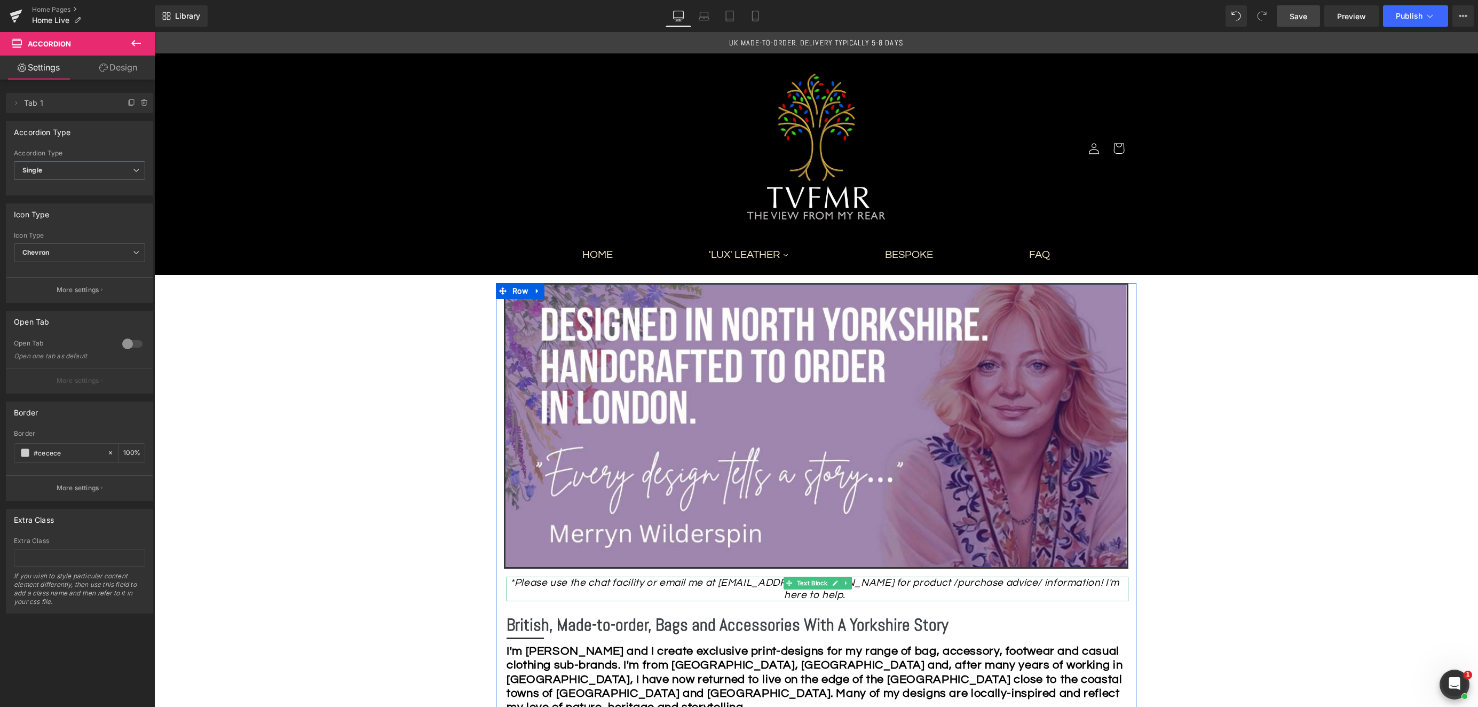
drag, startPoint x: 969, startPoint y: 583, endPoint x: 1012, endPoint y: 570, distance: 44.7
click at [969, 583] on icon "*Please use the chat facility or email me at [EMAIL_ADDRESS][DOMAIN_NAME] for p…" at bounding box center [814, 588] width 609 height 23
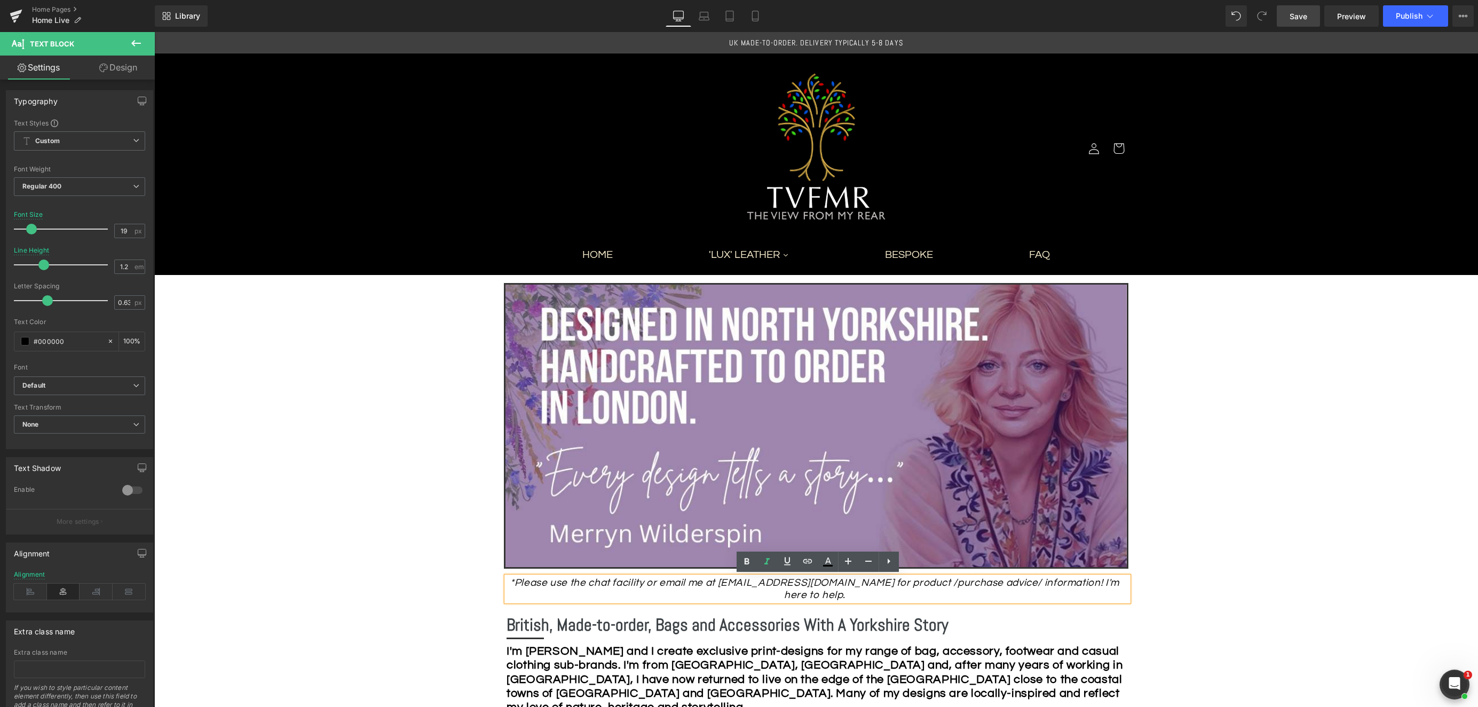
click at [969, 584] on icon "*Please use the chat facility or email me at [EMAIL_ADDRESS][DOMAIN_NAME] for p…" at bounding box center [814, 588] width 609 height 23
drag, startPoint x: 1022, startPoint y: 582, endPoint x: 1050, endPoint y: 575, distance: 29.1
click at [1021, 581] on icon "*Please use the chat facility or email me at [EMAIL_ADDRESS][DOMAIN_NAME] for p…" at bounding box center [814, 588] width 609 height 23
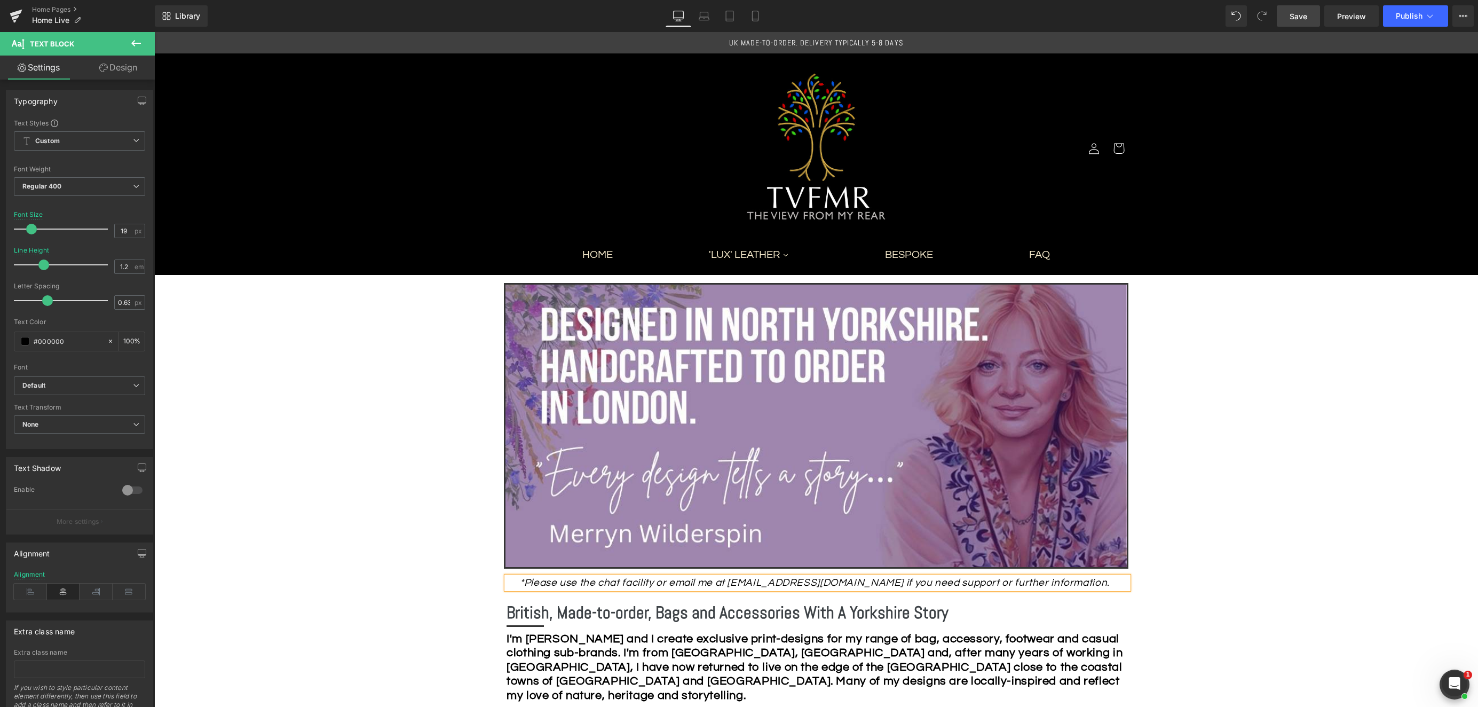
drag, startPoint x: 1377, startPoint y: 489, endPoint x: 1367, endPoint y: 490, distance: 9.1
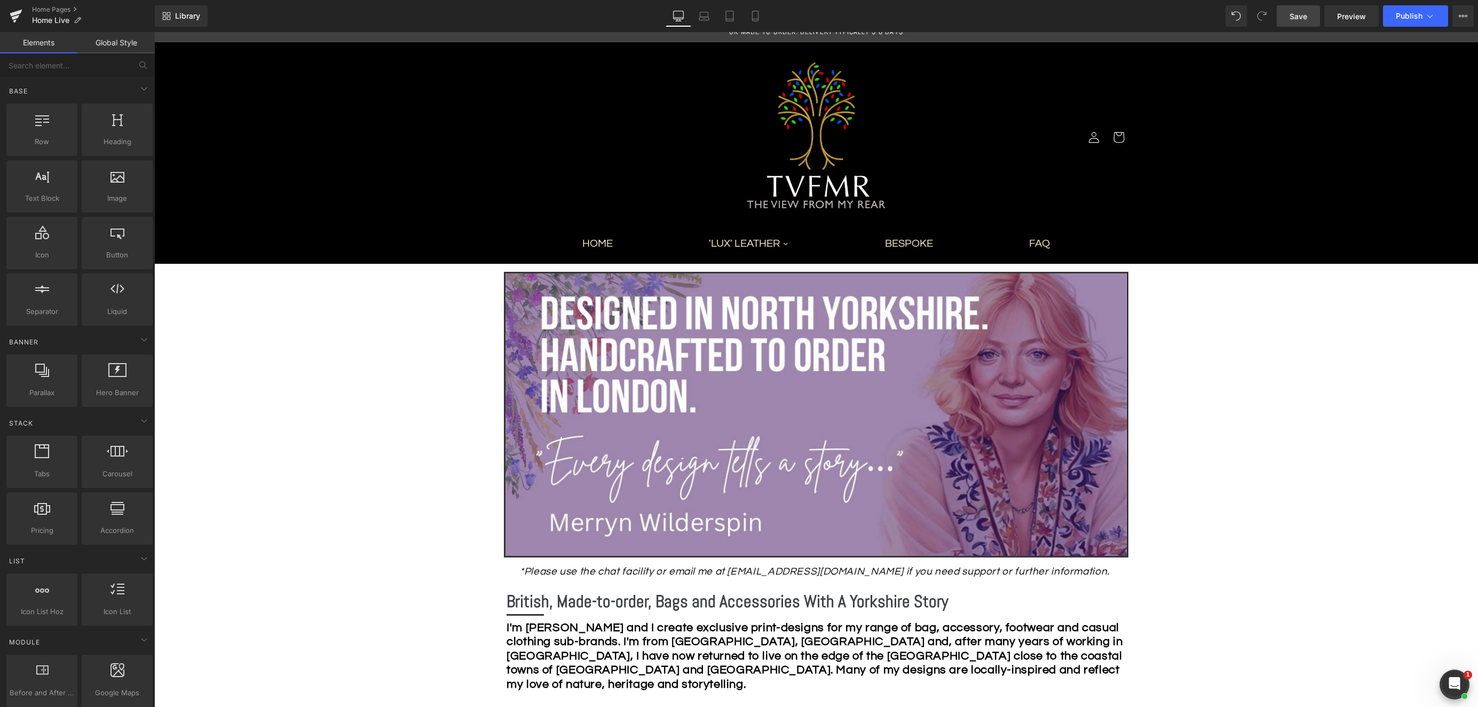
scroll to position [13, 0]
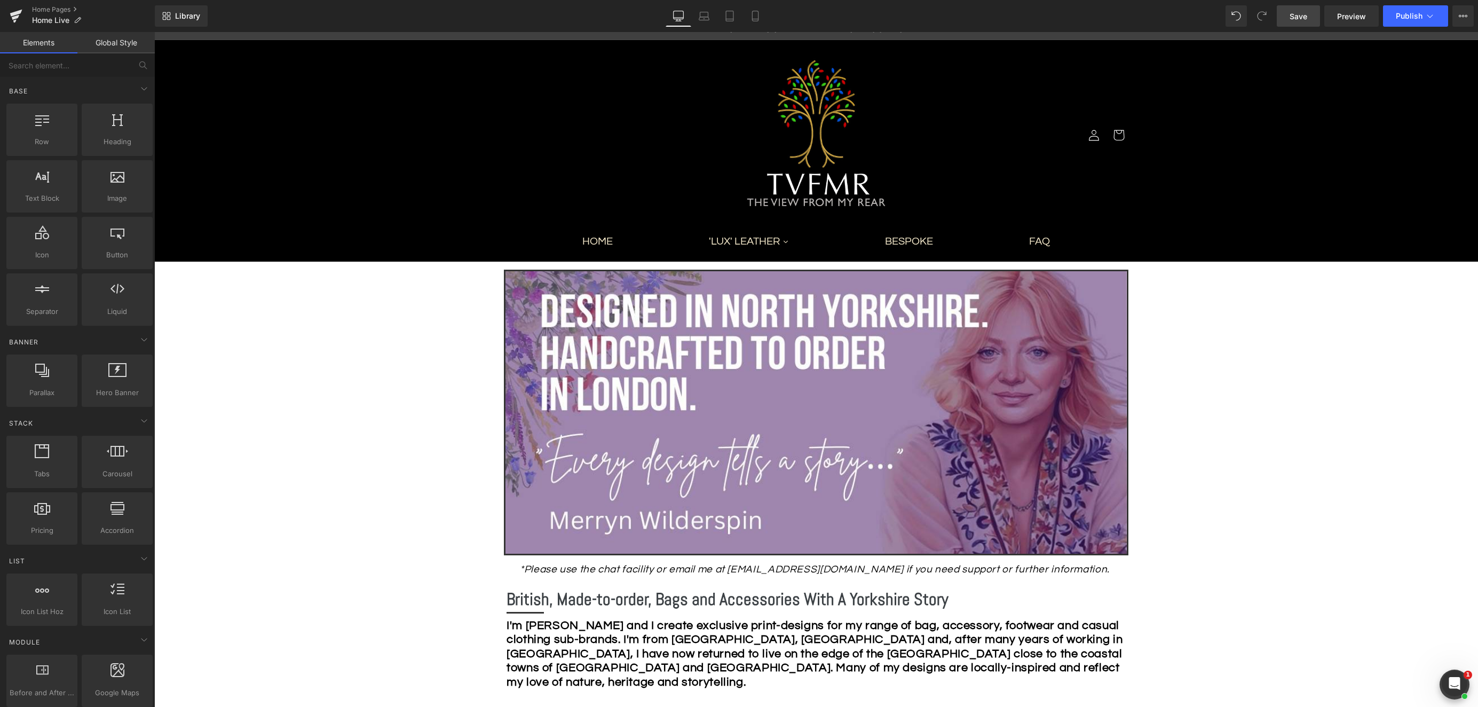
click at [1298, 22] on link "Save" at bounding box center [1298, 15] width 43 height 21
click at [1400, 15] on span "Publish" at bounding box center [1409, 16] width 27 height 9
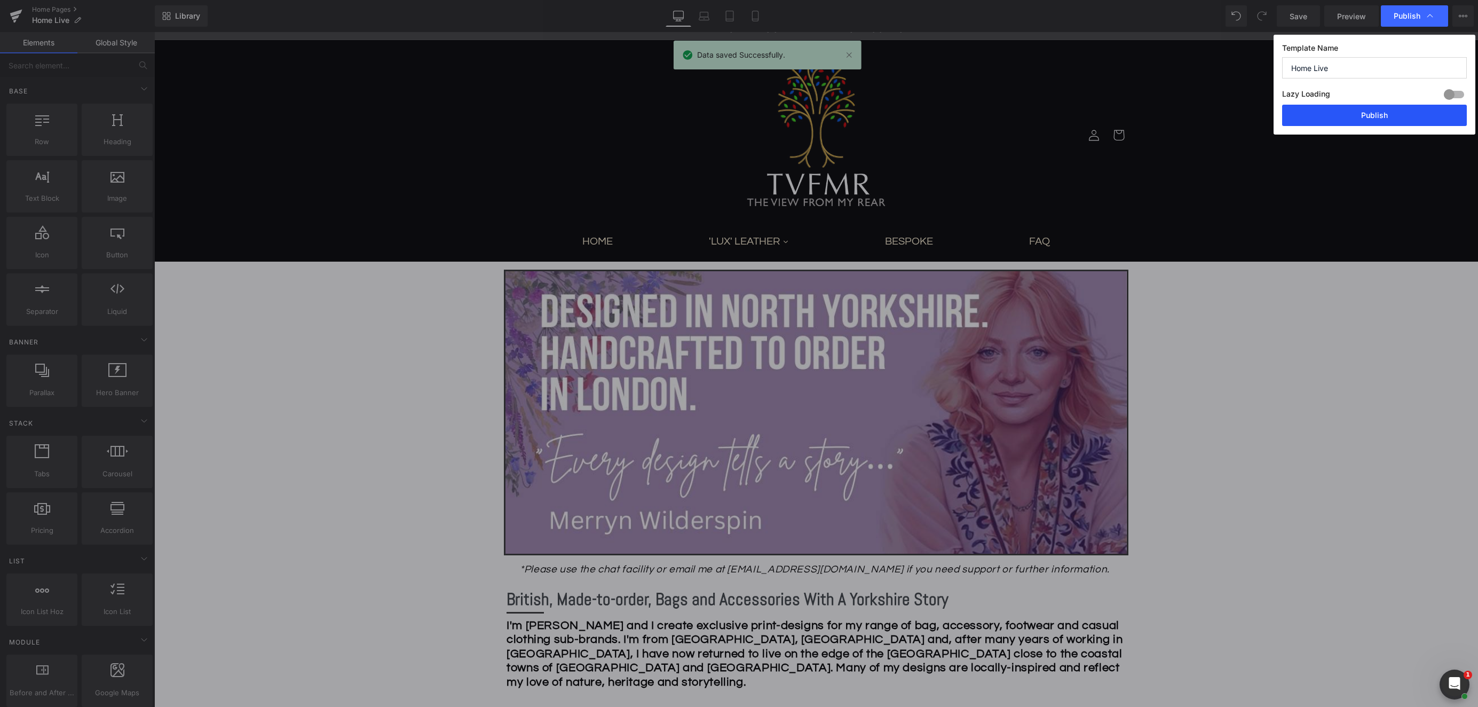
drag, startPoint x: 1382, startPoint y: 118, endPoint x: 1228, endPoint y: 86, distance: 157.5
click at [1382, 118] on button "Publish" at bounding box center [1374, 115] width 185 height 21
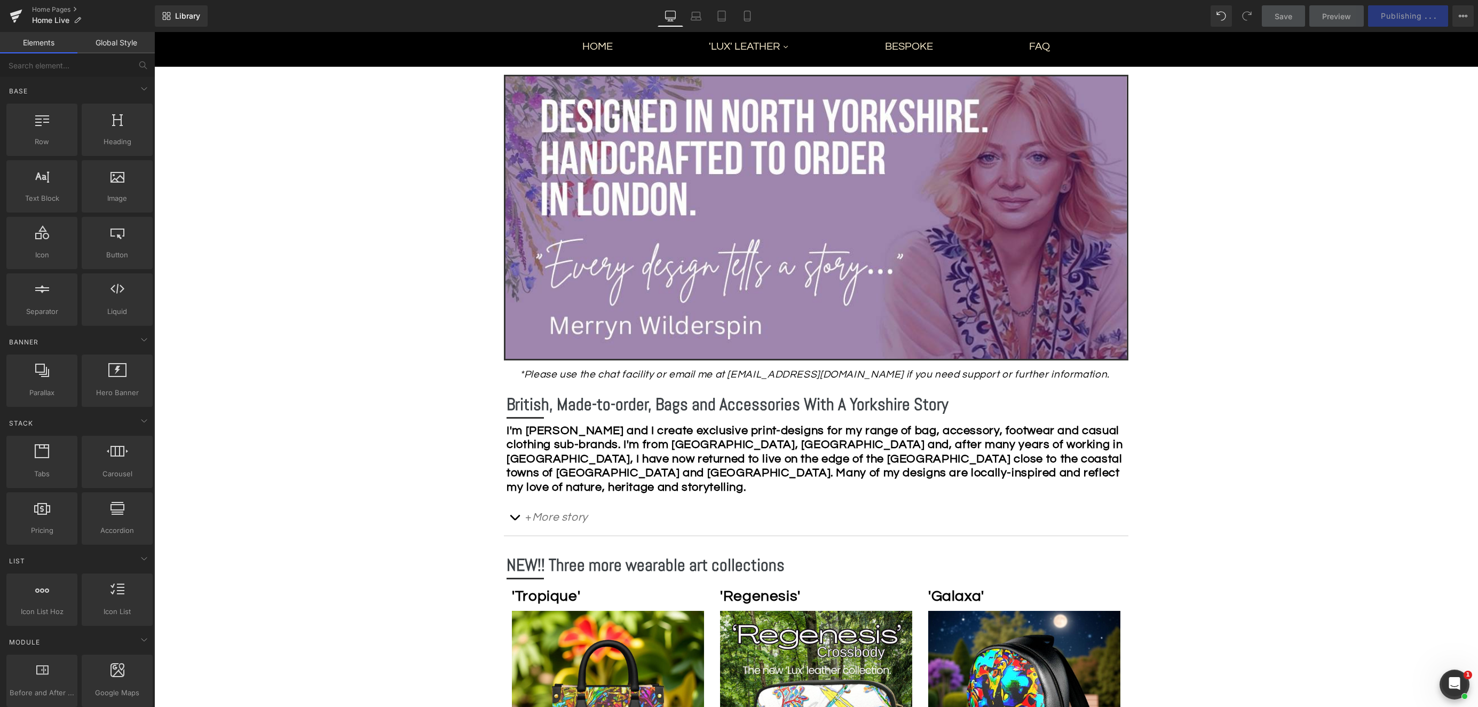
scroll to position [179, 0]
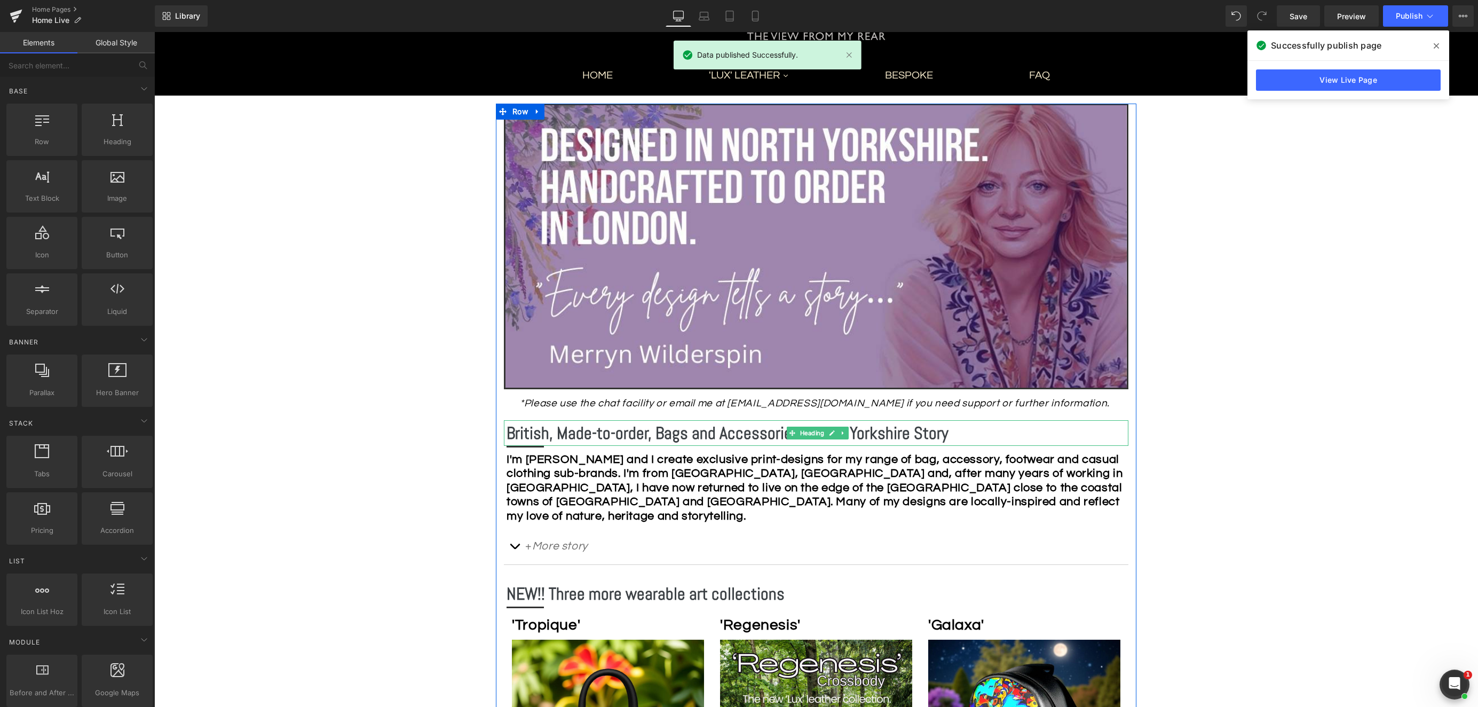
click at [653, 434] on b "British, Made-to-order, Bags and Accessories With A Yorkshire Story" at bounding box center [728, 432] width 442 height 21
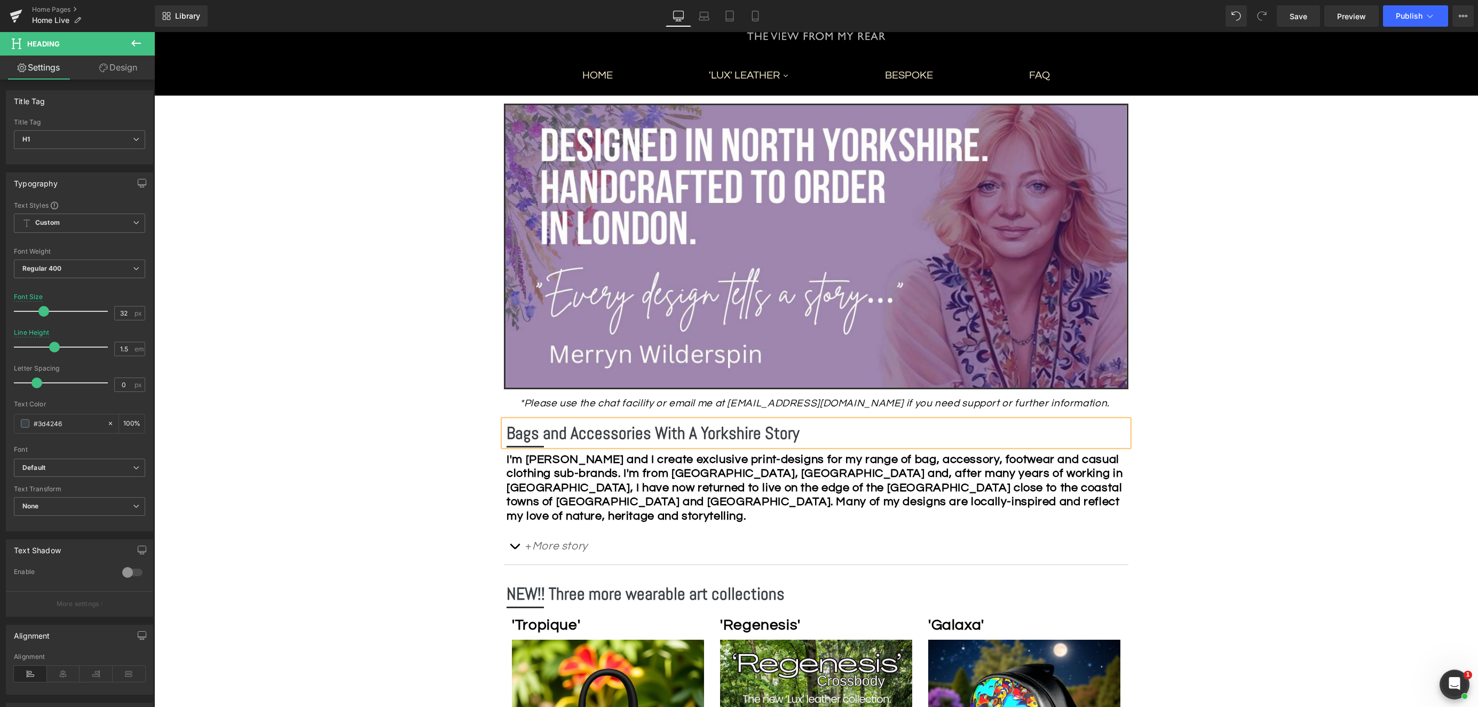
click at [570, 433] on b "Bags and Accessories With A Yorkshire Story" at bounding box center [653, 432] width 293 height 21
click at [865, 541] on p "+ More story" at bounding box center [816, 546] width 582 height 20
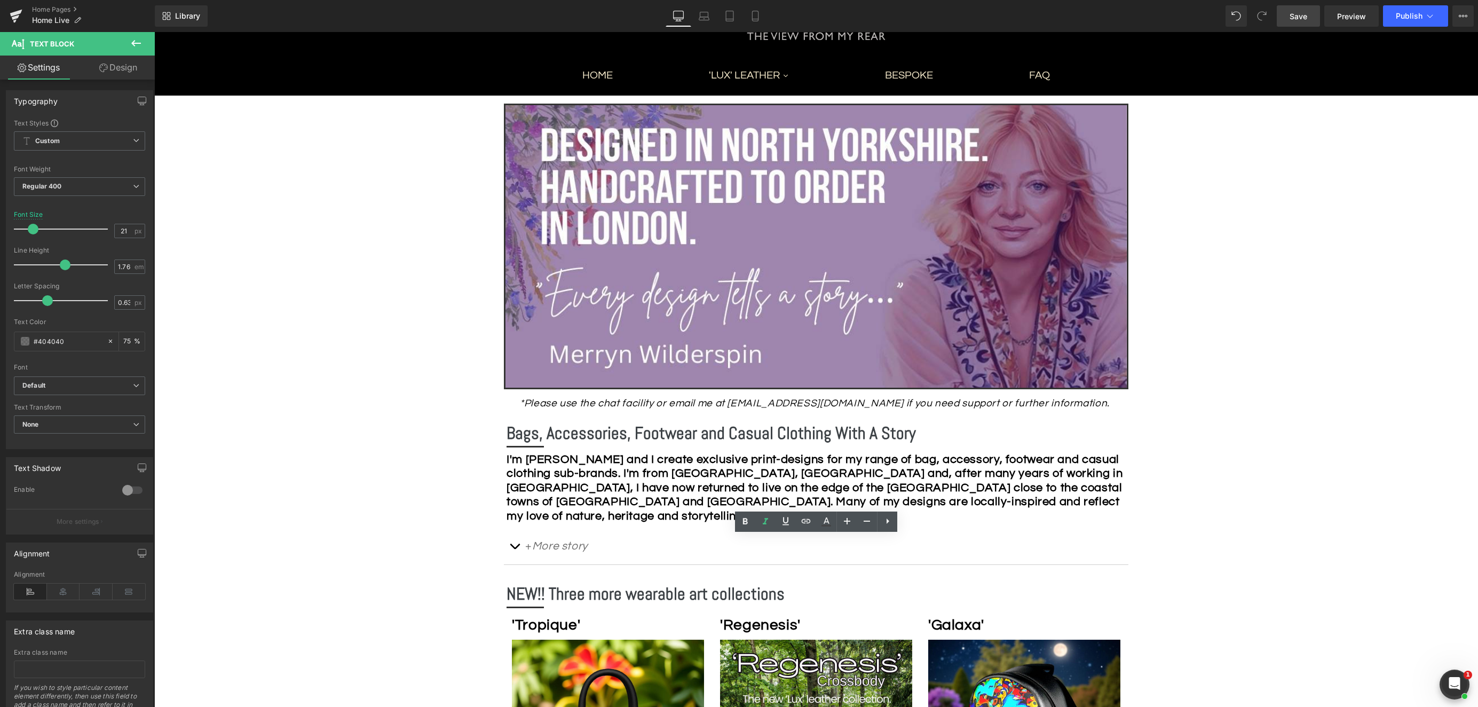
click at [1294, 18] on span "Save" at bounding box center [1299, 16] width 18 height 11
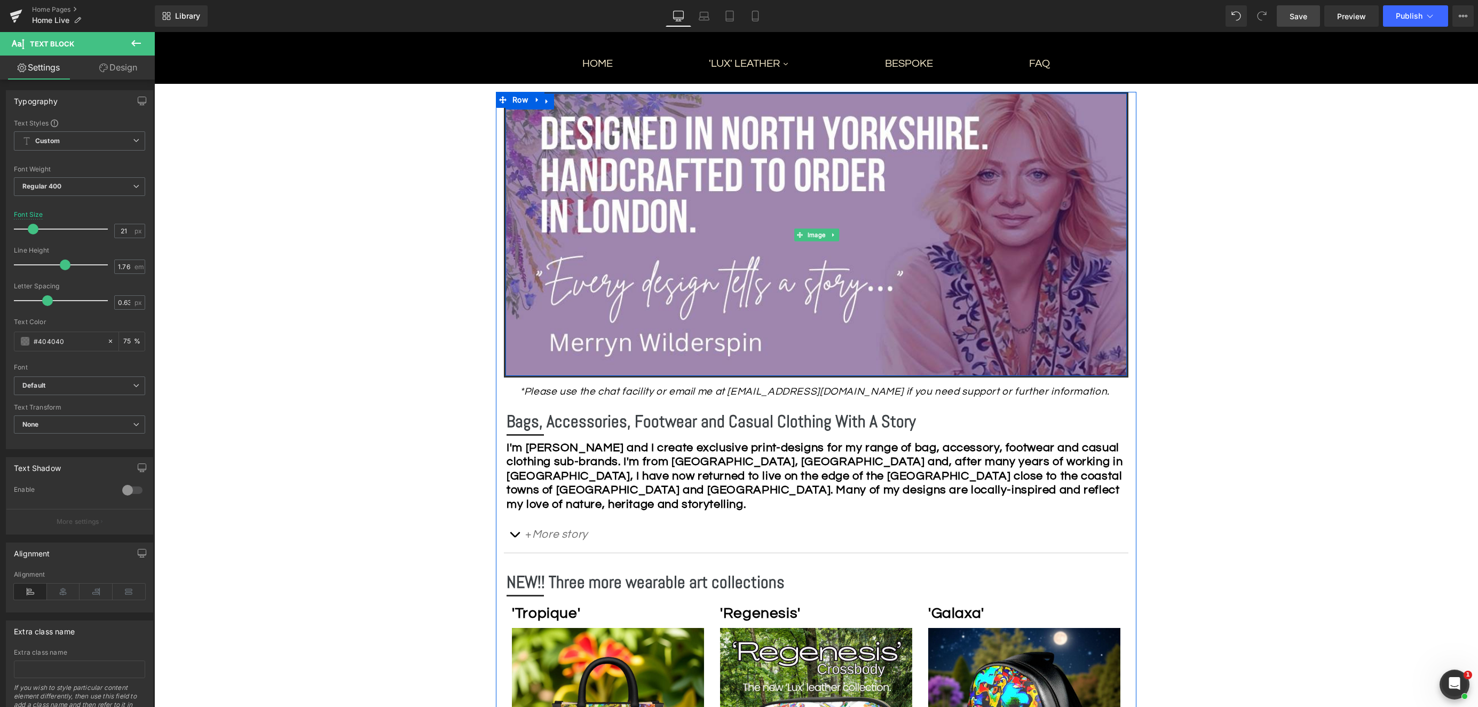
scroll to position [193, 0]
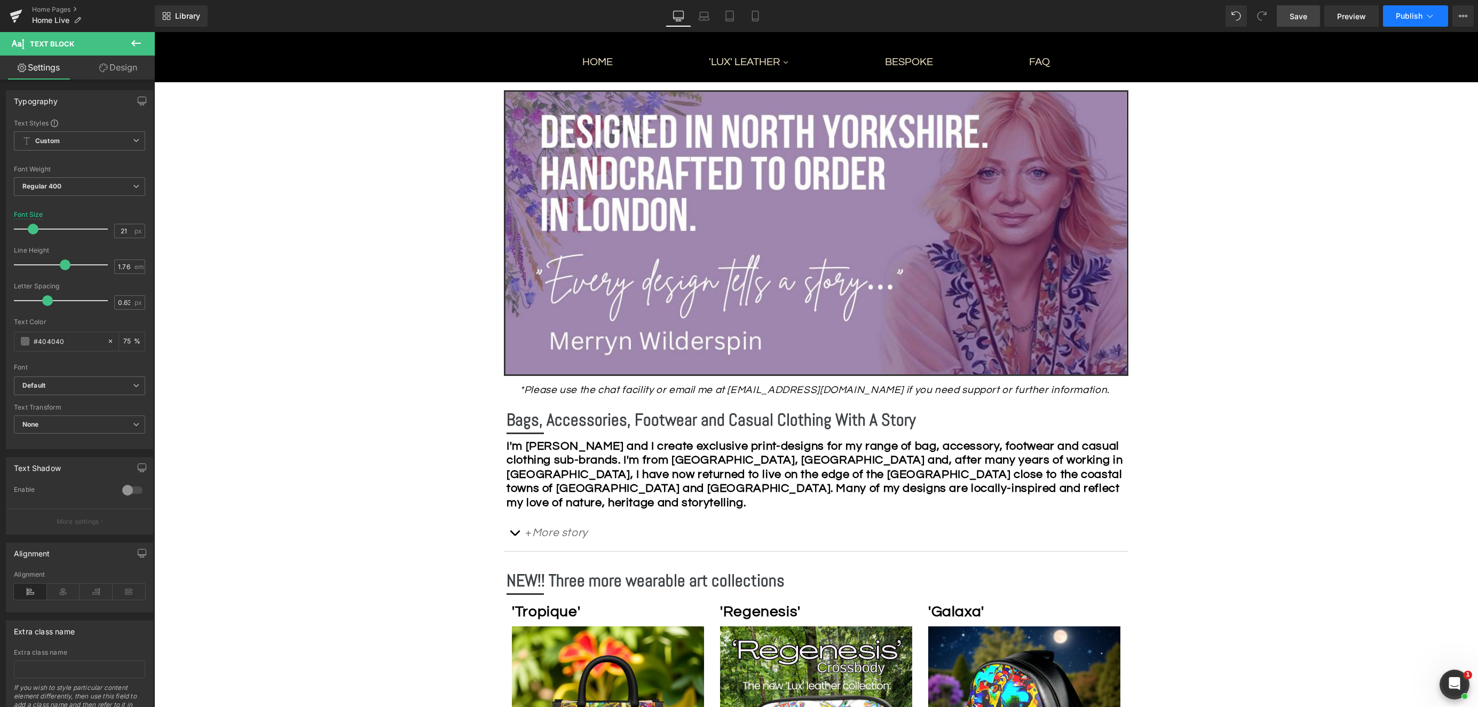
click at [1420, 12] on span "Publish" at bounding box center [1409, 16] width 27 height 9
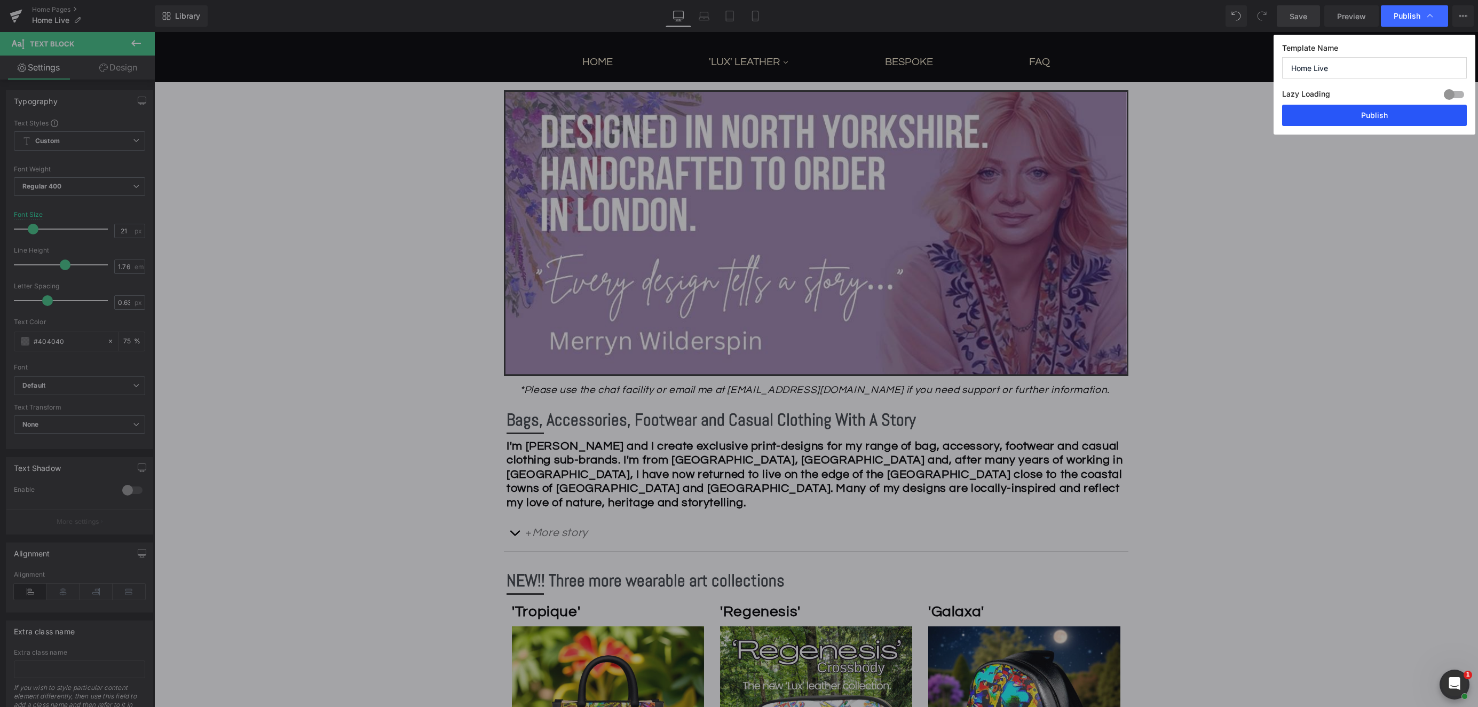
click at [1383, 118] on button "Publish" at bounding box center [1374, 115] width 185 height 21
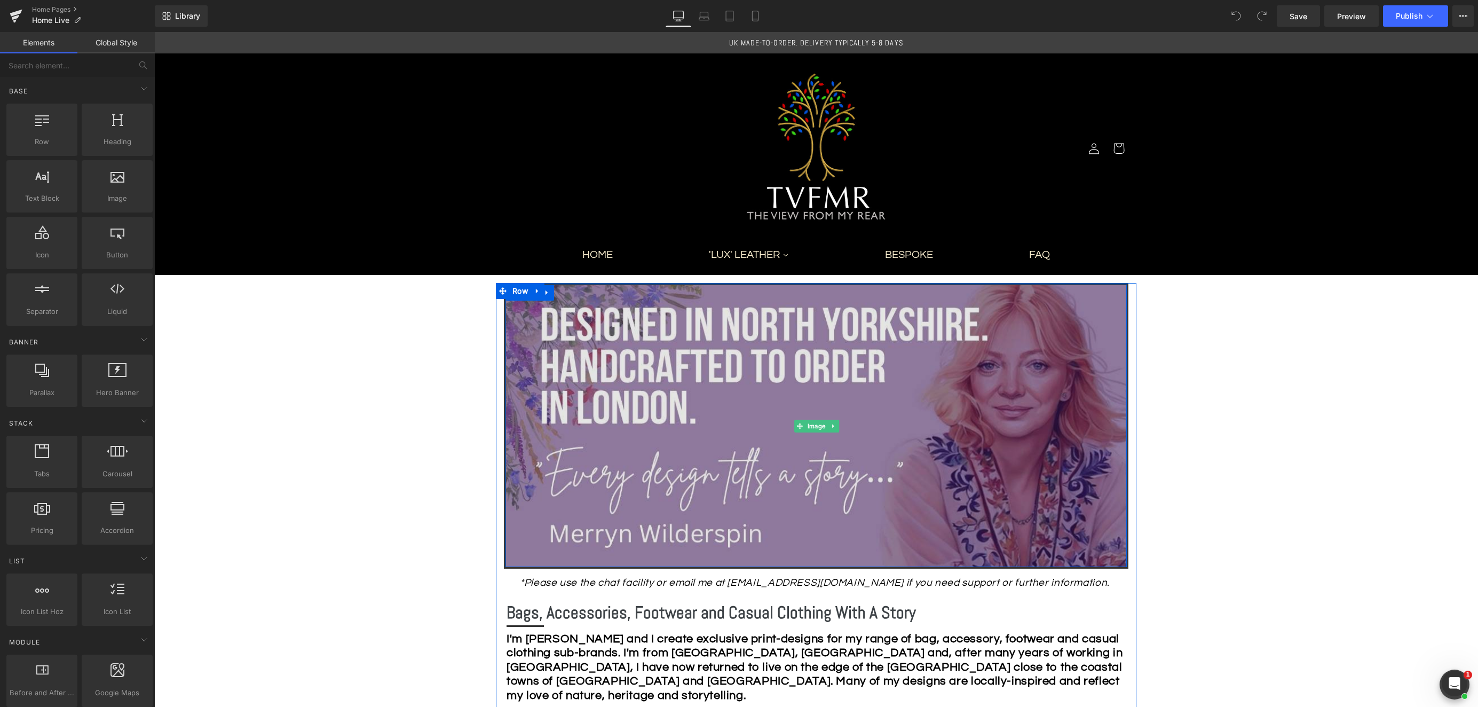
click at [653, 399] on img at bounding box center [815, 425] width 621 height 282
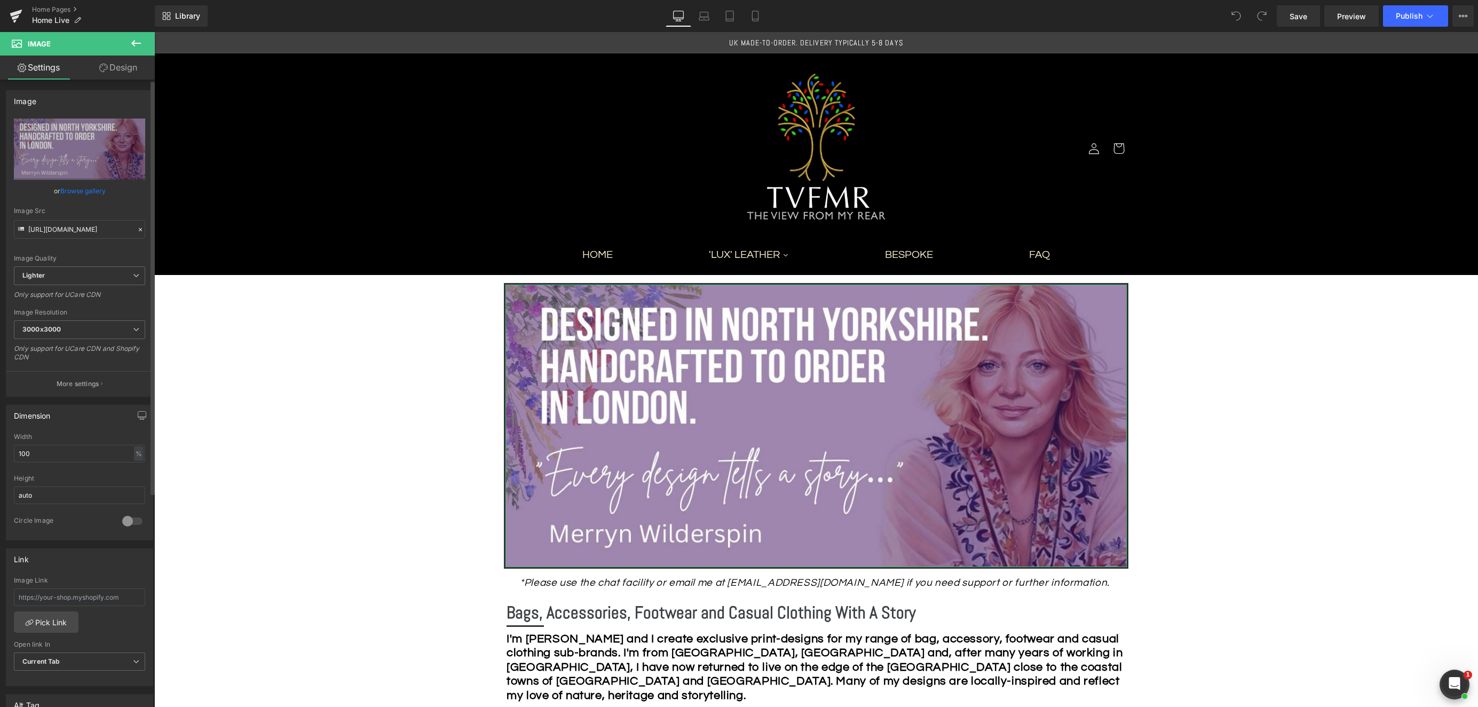
click at [87, 191] on link "Browse gallery" at bounding box center [82, 190] width 45 height 19
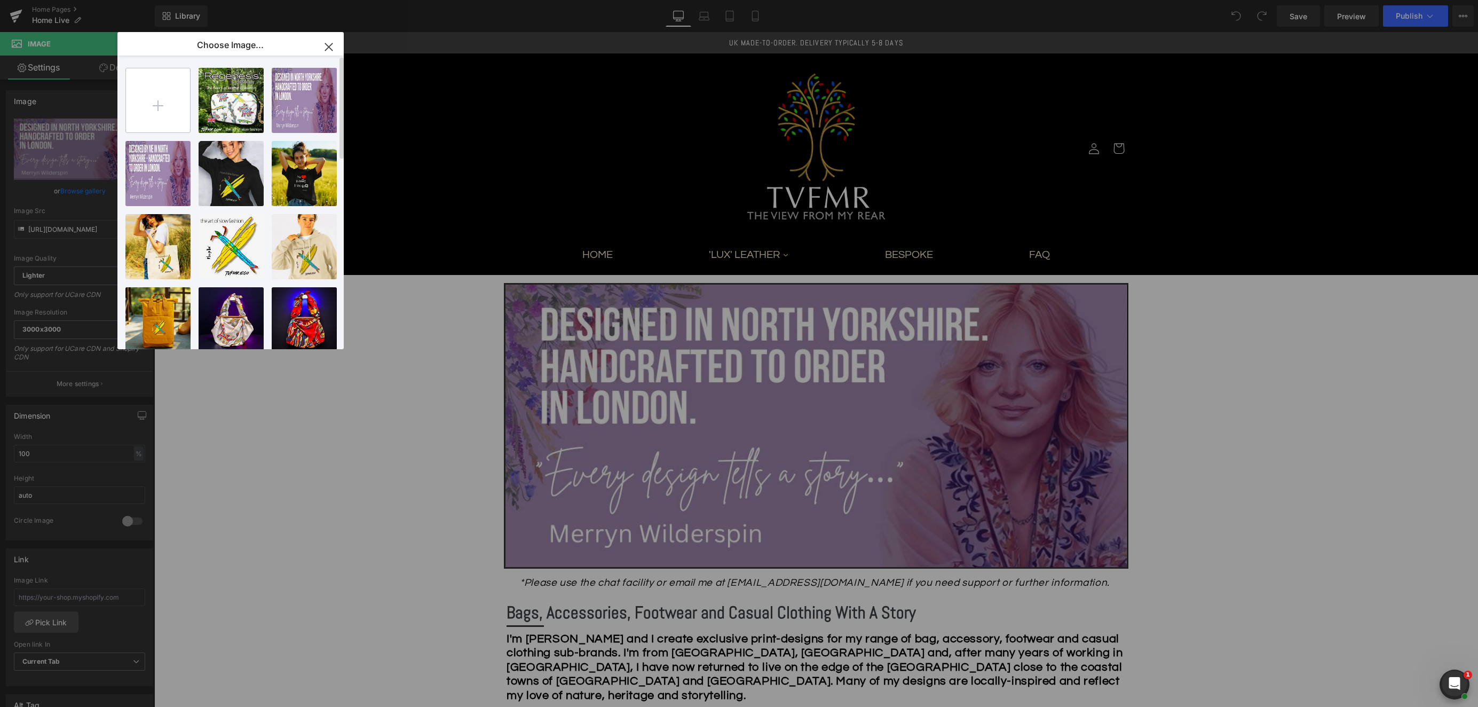
click at [151, 115] on input "file" at bounding box center [158, 100] width 64 height 64
type input "C:\fakepath\Copy of Copy of Copy of Copy of Copy of Heading.jpeg"
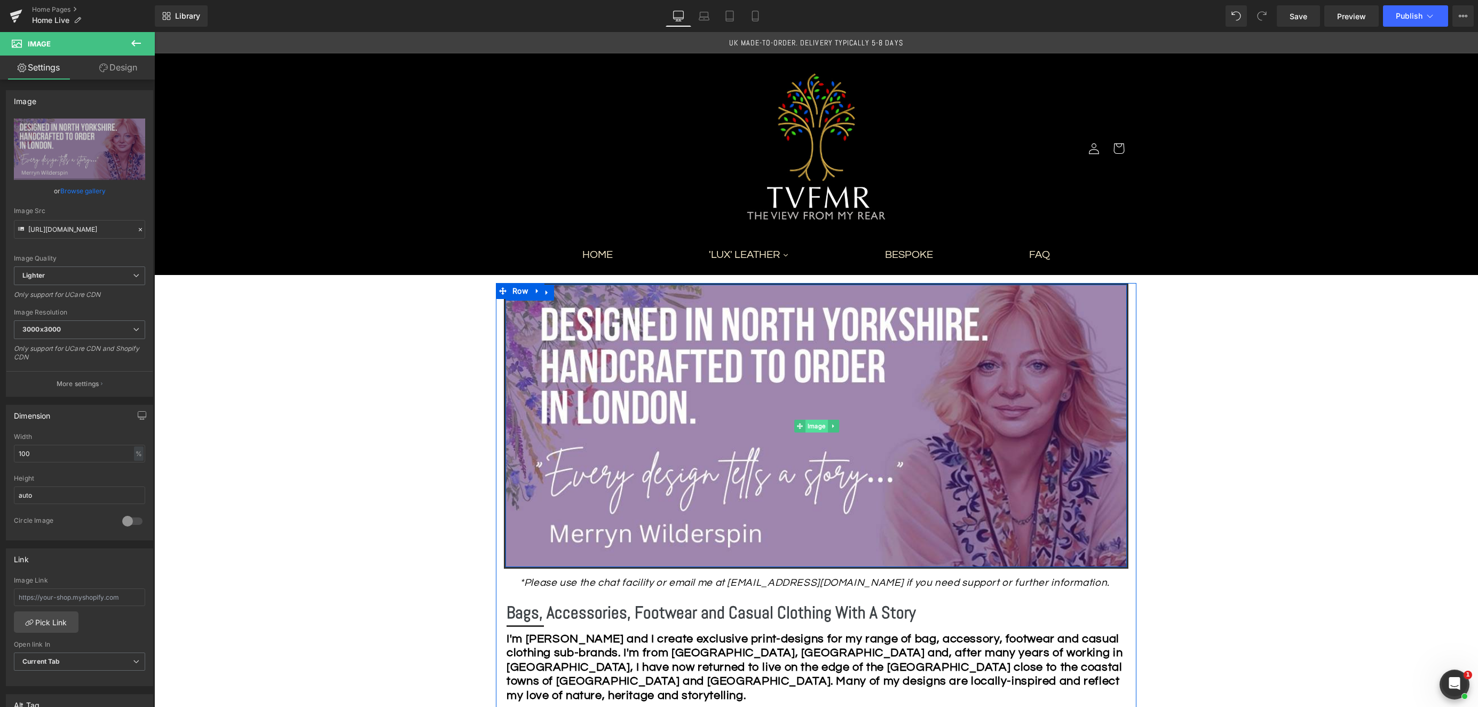
click at [818, 423] on span "Image" at bounding box center [816, 426] width 22 height 13
click at [93, 186] on link "Browse gallery" at bounding box center [82, 190] width 45 height 19
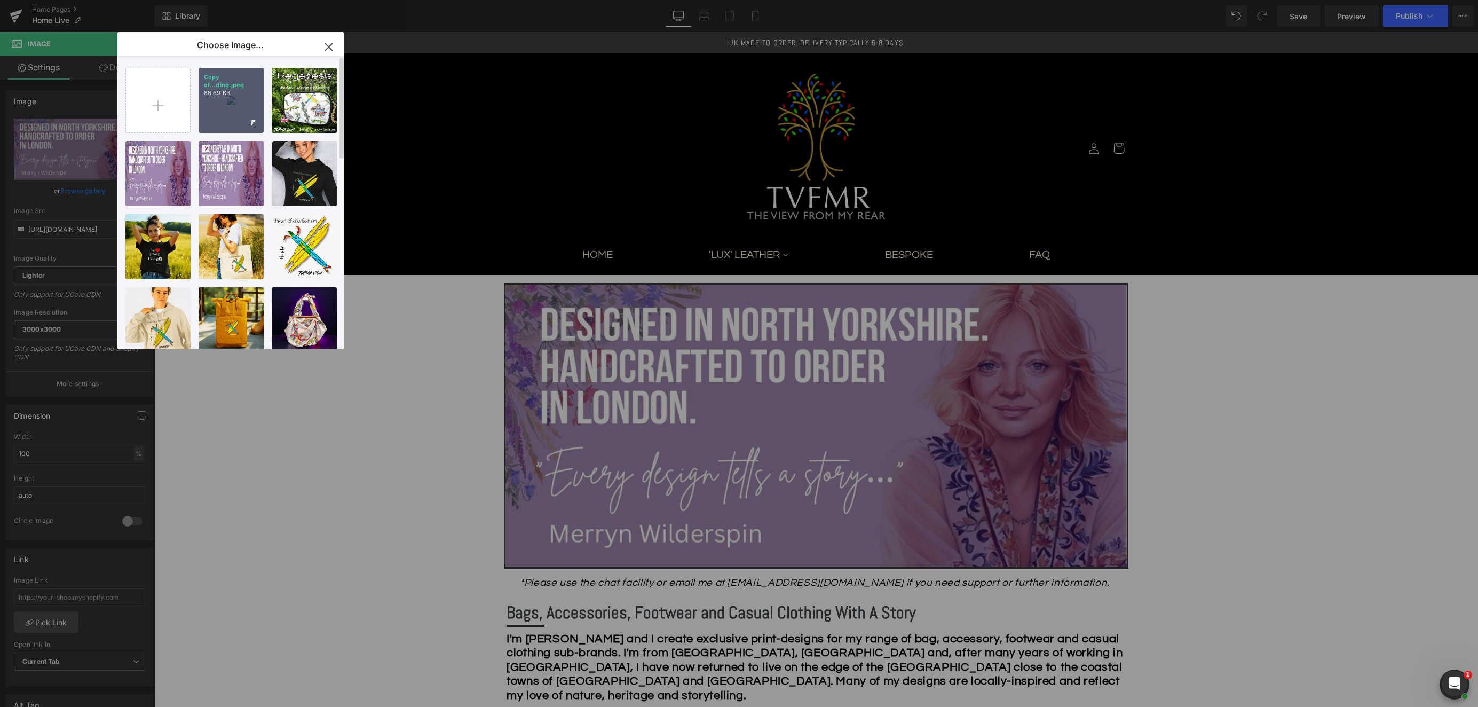
click at [231, 114] on div "Copy of...ding.jpeg 88.69 KB" at bounding box center [231, 100] width 65 height 65
type input "https://ucarecdn.com/6ffda675-59b6-4eea-af39-354274c0ec08/-/format/auto/-/previ…"
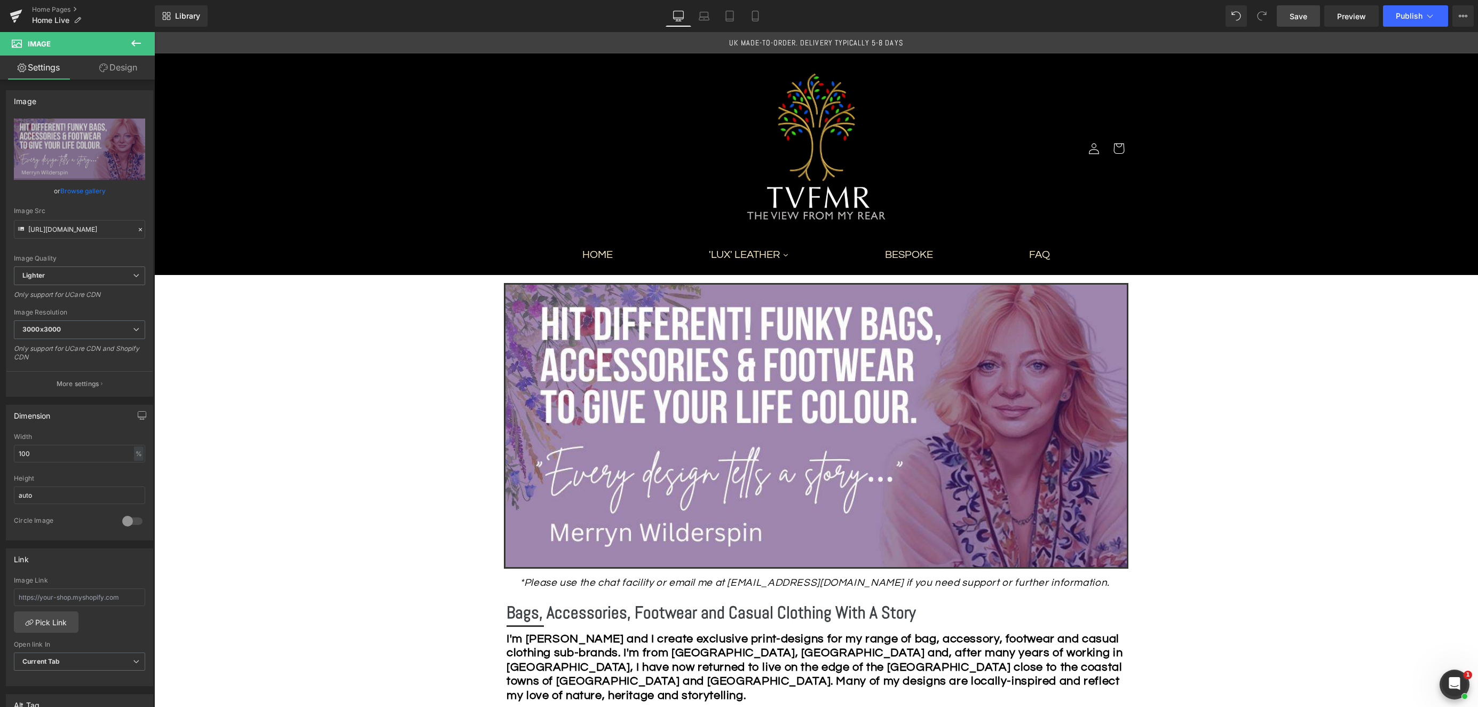
click at [1292, 18] on span "Save" at bounding box center [1299, 16] width 18 height 11
click at [1421, 15] on span "Publish" at bounding box center [1409, 16] width 27 height 9
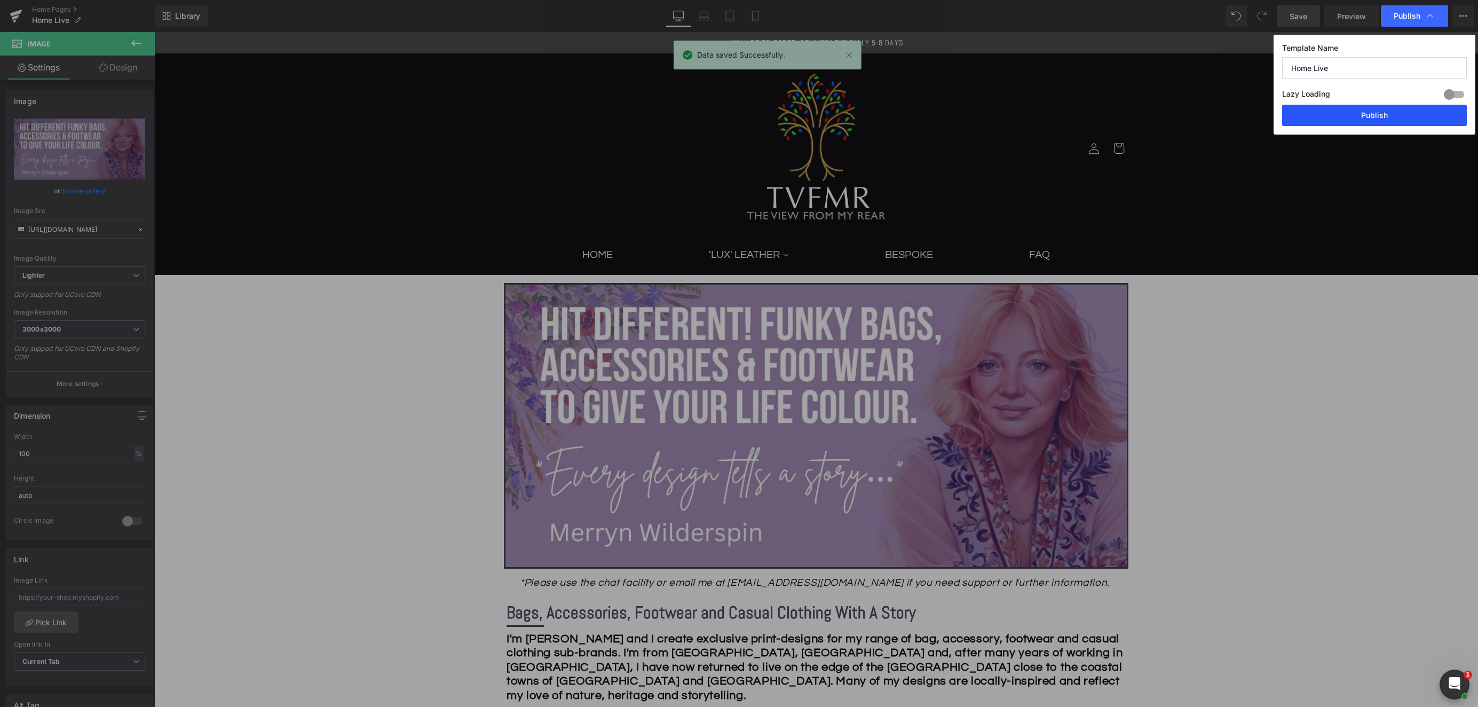
drag, startPoint x: 1205, startPoint y: 83, endPoint x: 1360, endPoint y: 115, distance: 158.0
click at [1360, 115] on button "Publish" at bounding box center [1374, 115] width 185 height 21
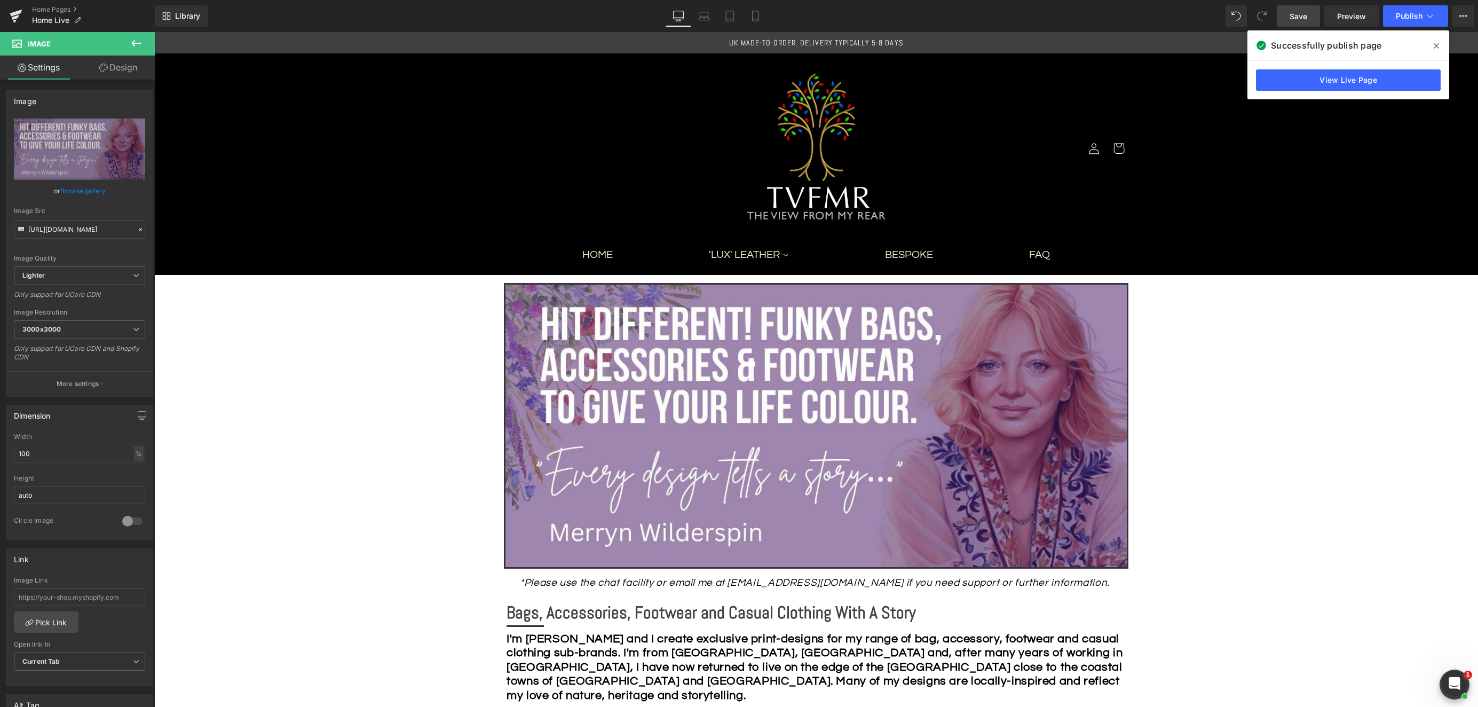
scroll to position [1, 0]
